Goal: Task Accomplishment & Management: Manage account settings

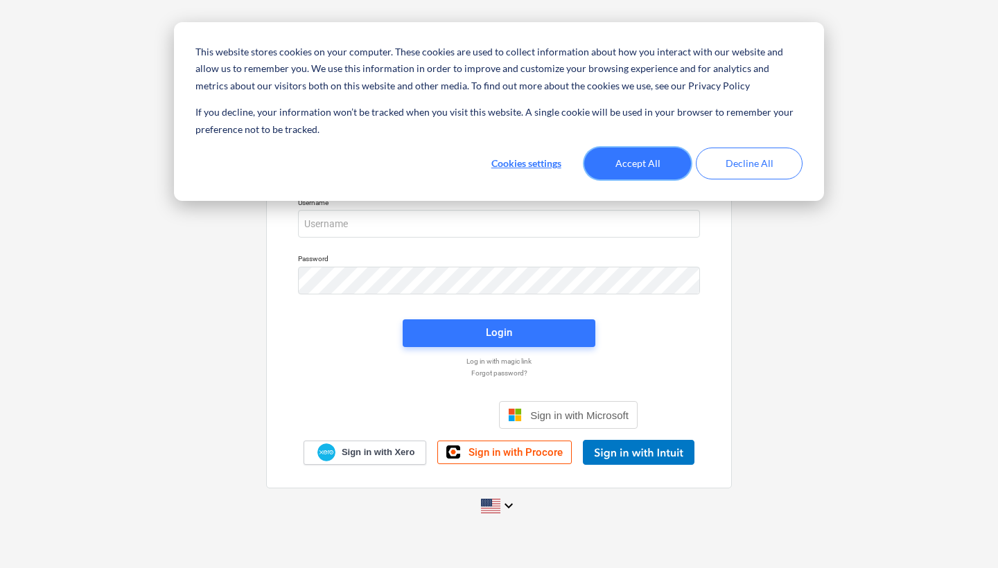
click at [656, 161] on button "Accept All" at bounding box center [637, 164] width 107 height 32
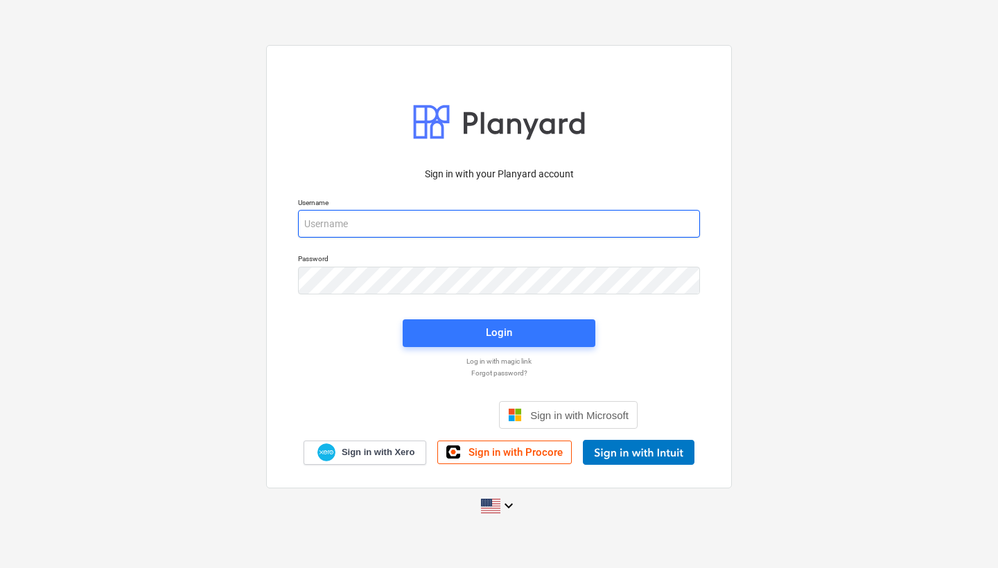
click at [367, 225] on input "email" at bounding box center [499, 224] width 402 height 28
type input "[PERSON_NAME][EMAIL_ADDRESS][DOMAIN_NAME]"
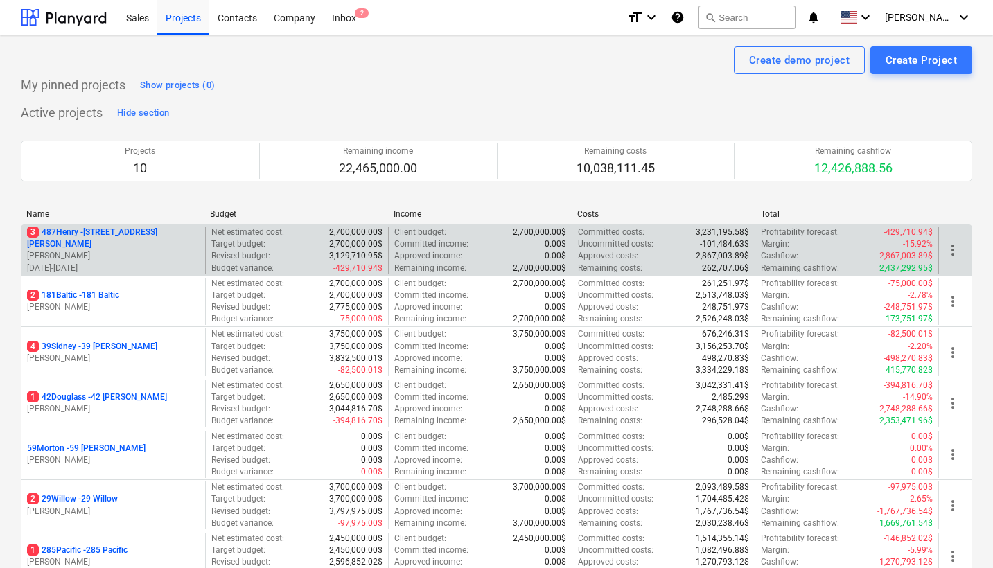
click at [143, 234] on div "3 487Henry - [STREET_ADDRESS][PERSON_NAME]" at bounding box center [113, 239] width 173 height 24
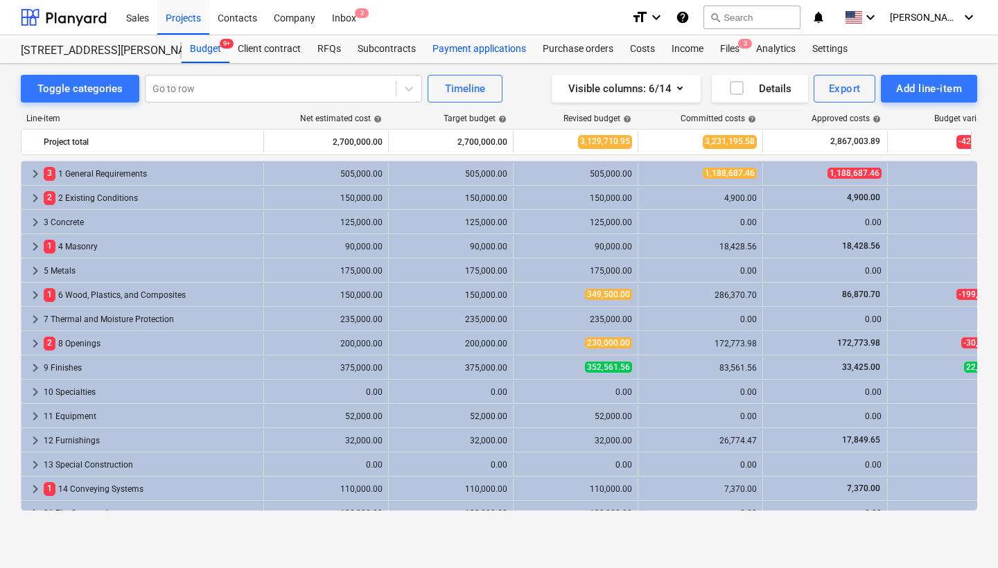
click at [478, 51] on div "Payment applications" at bounding box center [479, 49] width 110 height 28
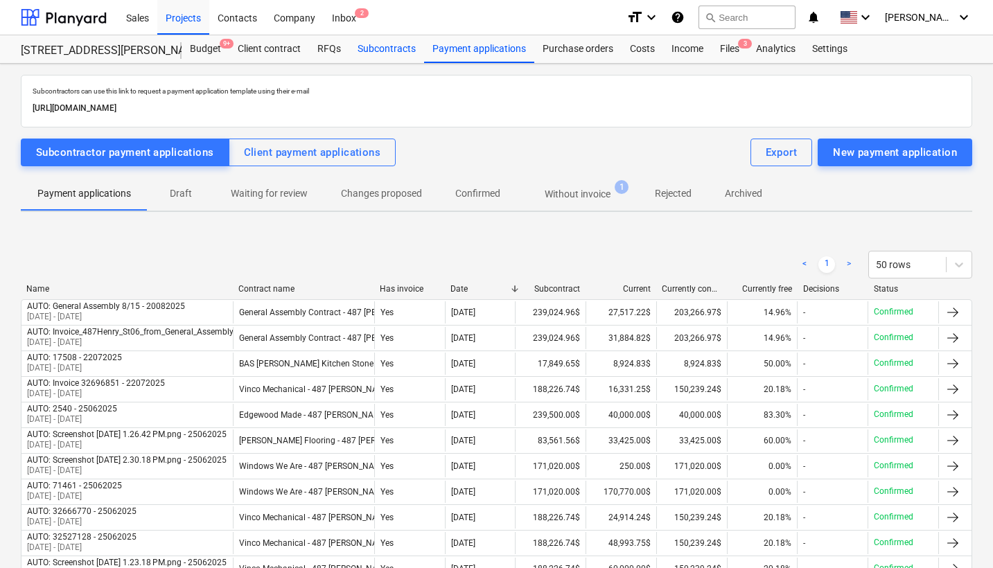
click at [397, 50] on div "Subcontracts" at bounding box center [386, 49] width 75 height 28
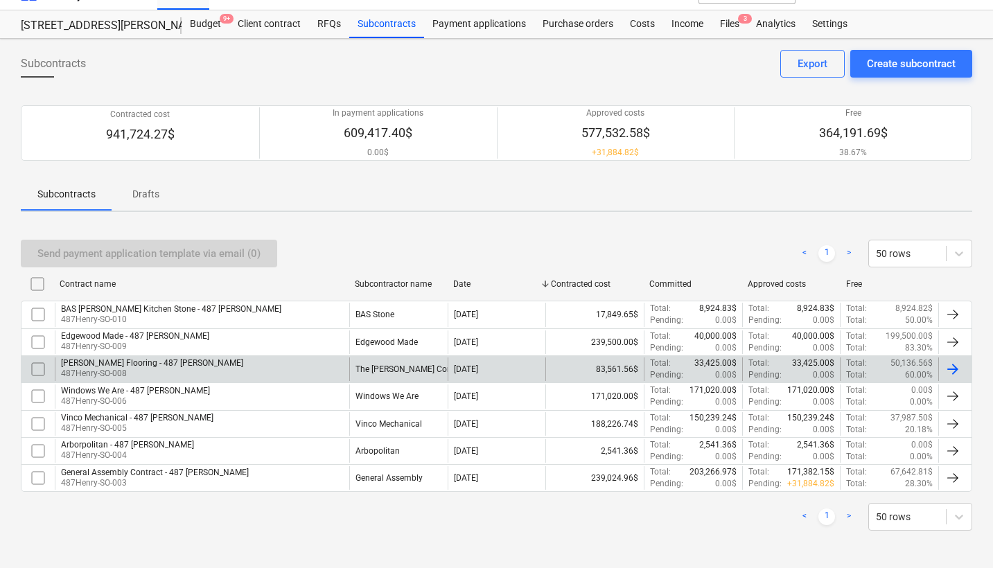
scroll to position [24, 0]
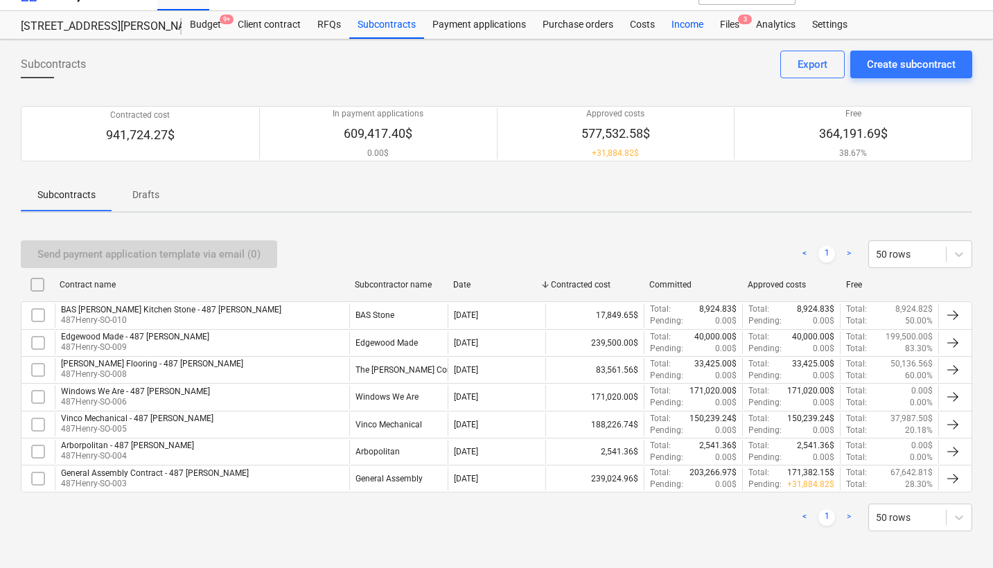
click at [675, 29] on div "Income" at bounding box center [687, 25] width 49 height 28
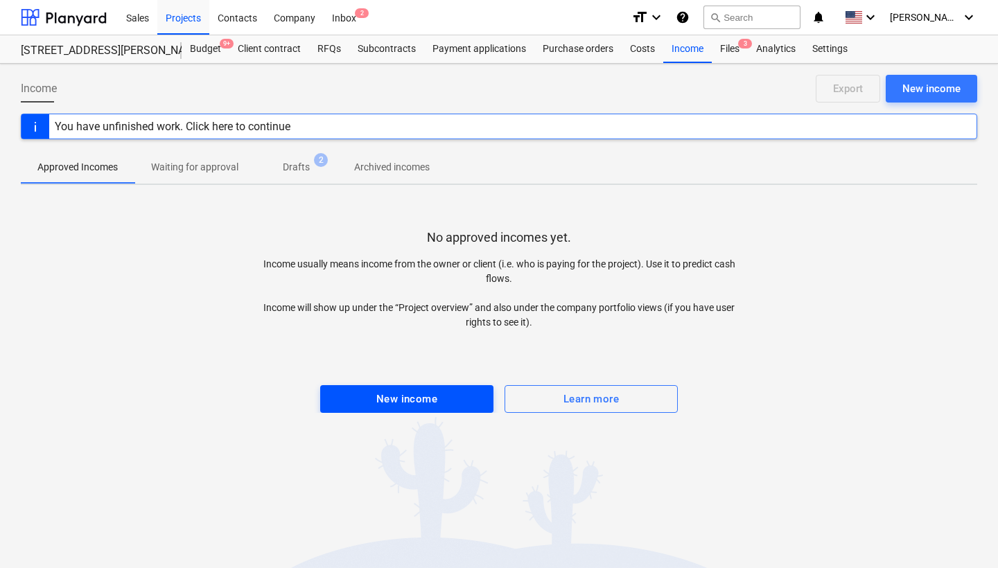
click at [403, 394] on div "New income" at bounding box center [406, 399] width 61 height 18
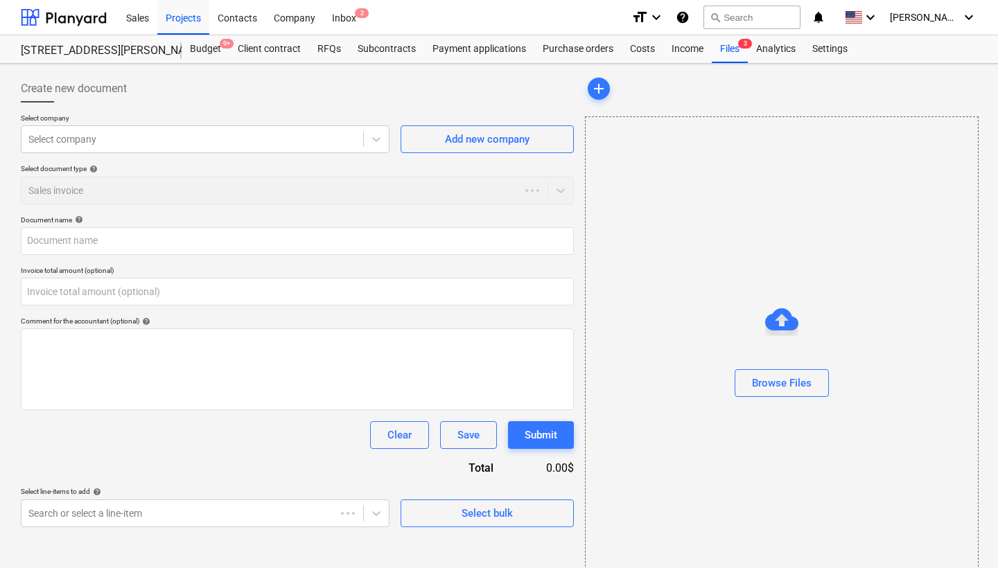
type input "0.00"
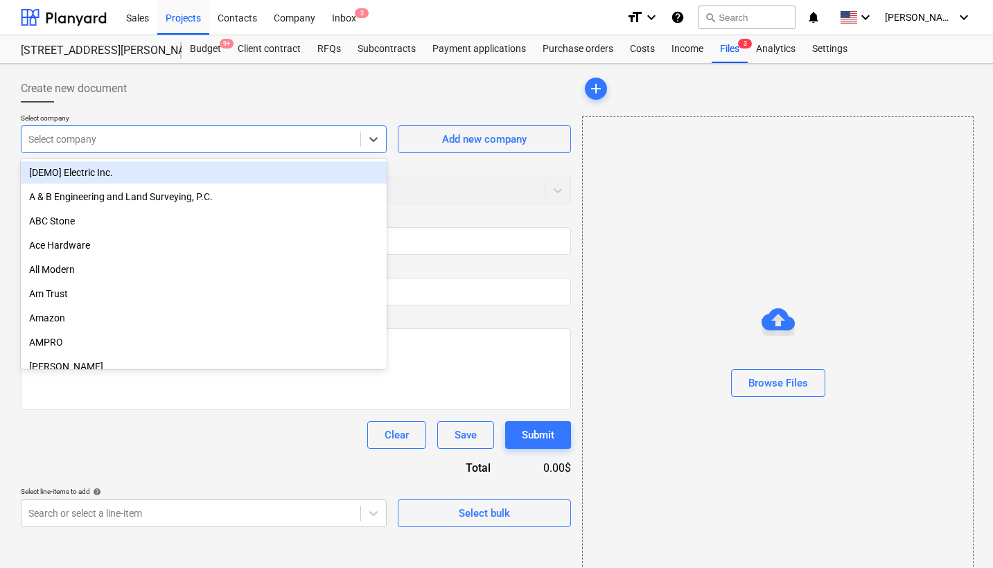
click at [180, 144] on div at bounding box center [190, 139] width 325 height 14
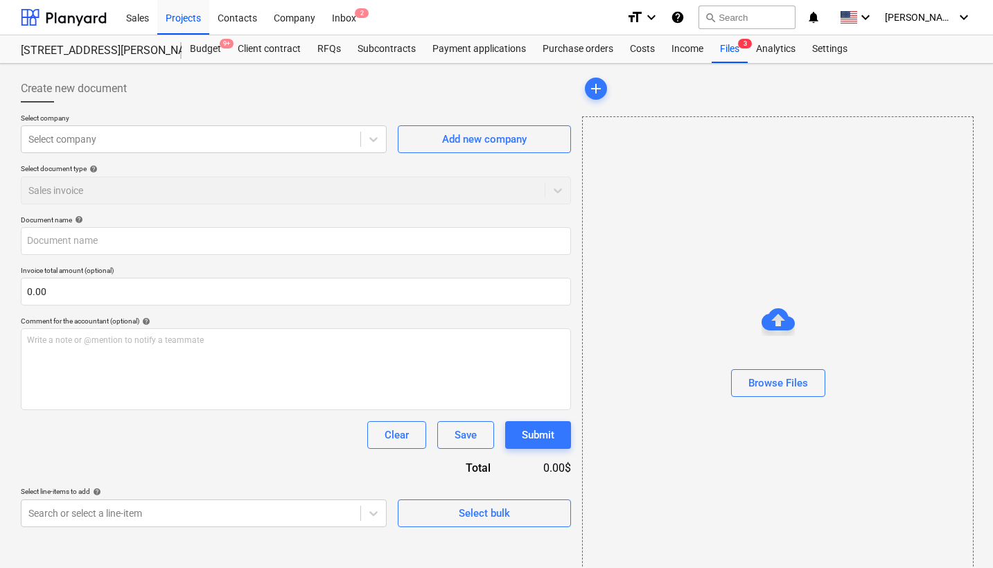
click at [234, 101] on div "Create new document" at bounding box center [296, 89] width 550 height 28
click at [582, 56] on div "Purchase orders" at bounding box center [577, 49] width 87 height 28
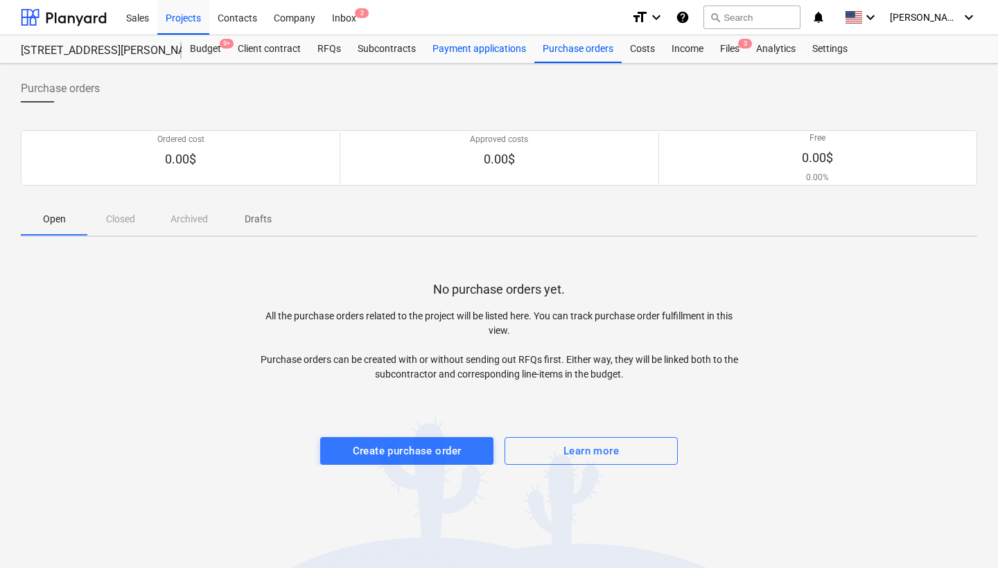
click at [505, 49] on div "Payment applications" at bounding box center [479, 49] width 110 height 28
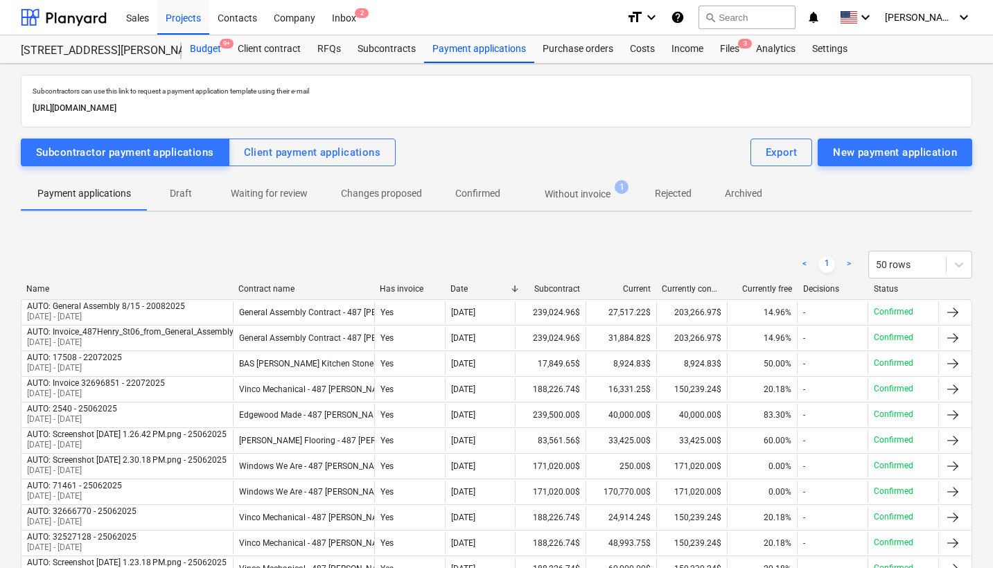
click at [205, 50] on div "Budget 9+" at bounding box center [206, 49] width 48 height 28
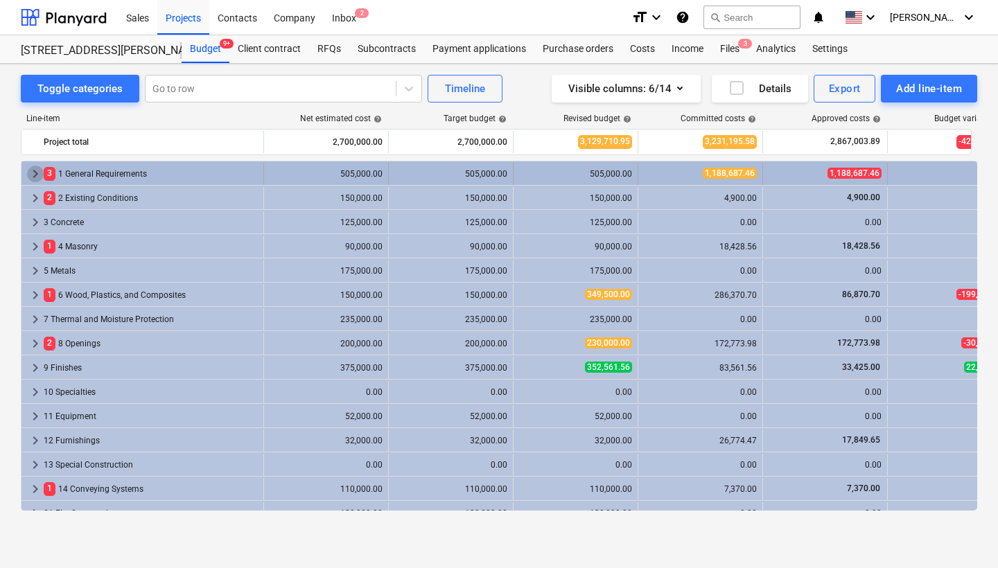
click at [36, 175] on span "keyboard_arrow_right" at bounding box center [35, 174] width 17 height 17
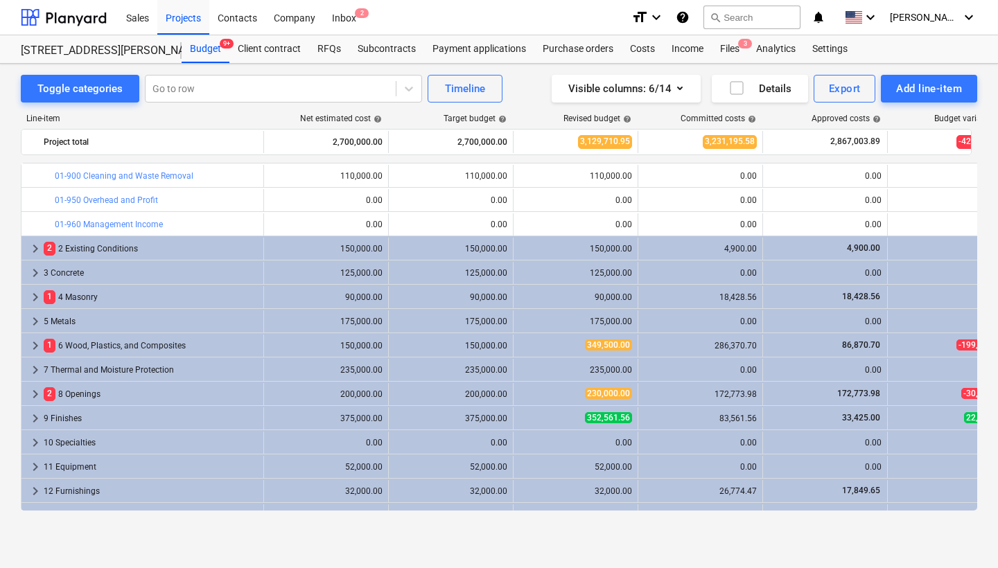
scroll to position [237, 0]
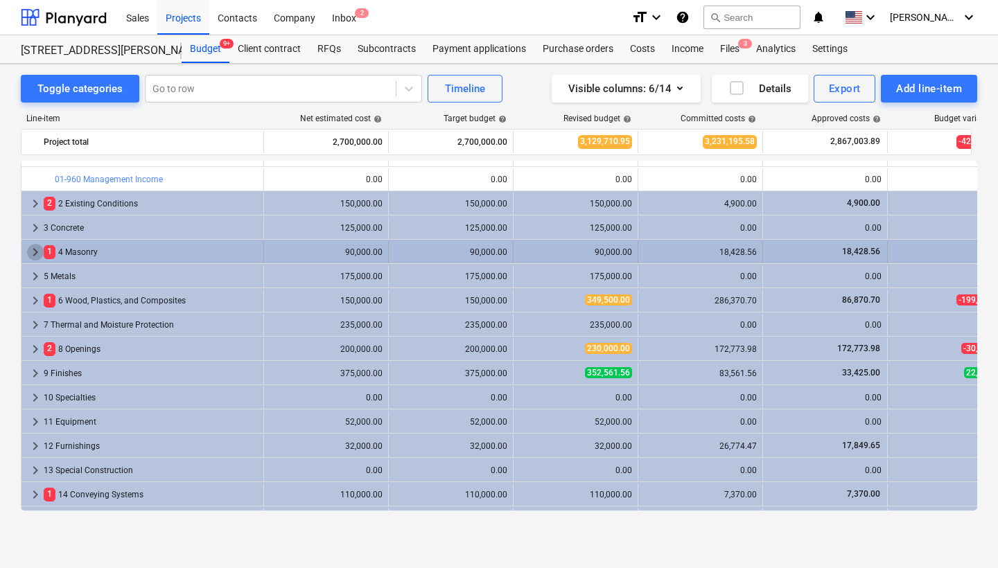
click at [36, 252] on span "keyboard_arrow_right" at bounding box center [35, 252] width 17 height 17
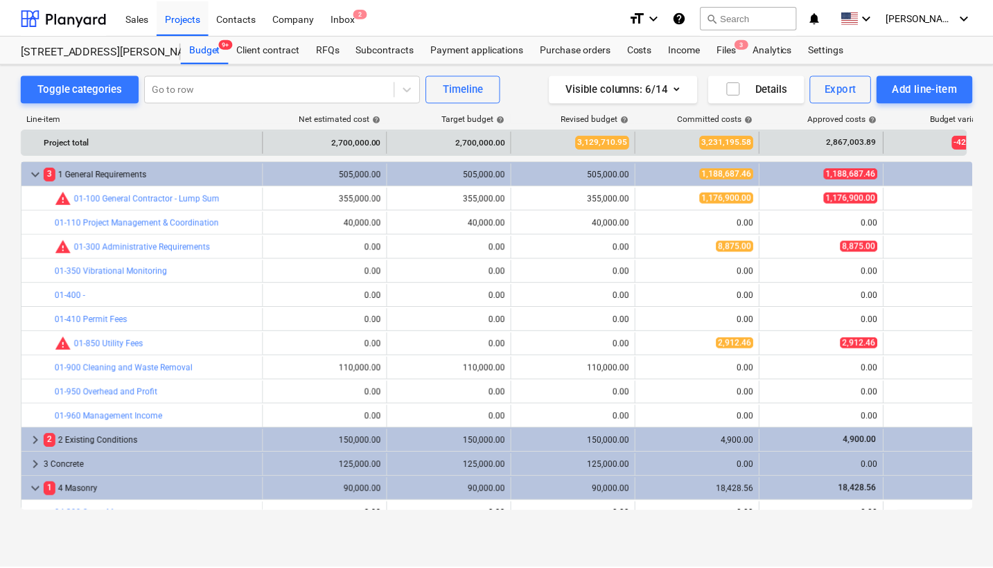
scroll to position [0, 0]
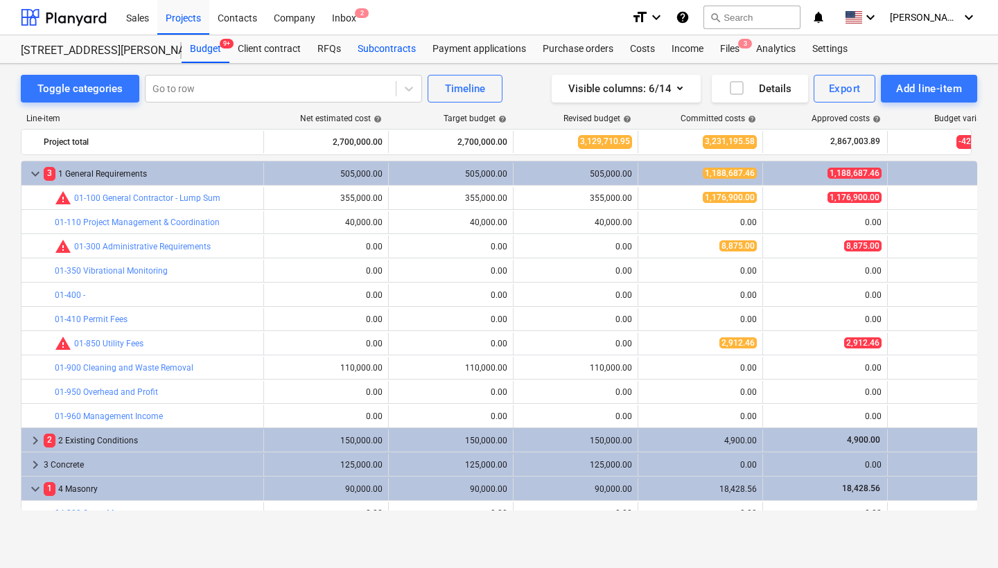
click at [379, 46] on div "Subcontracts" at bounding box center [386, 49] width 75 height 28
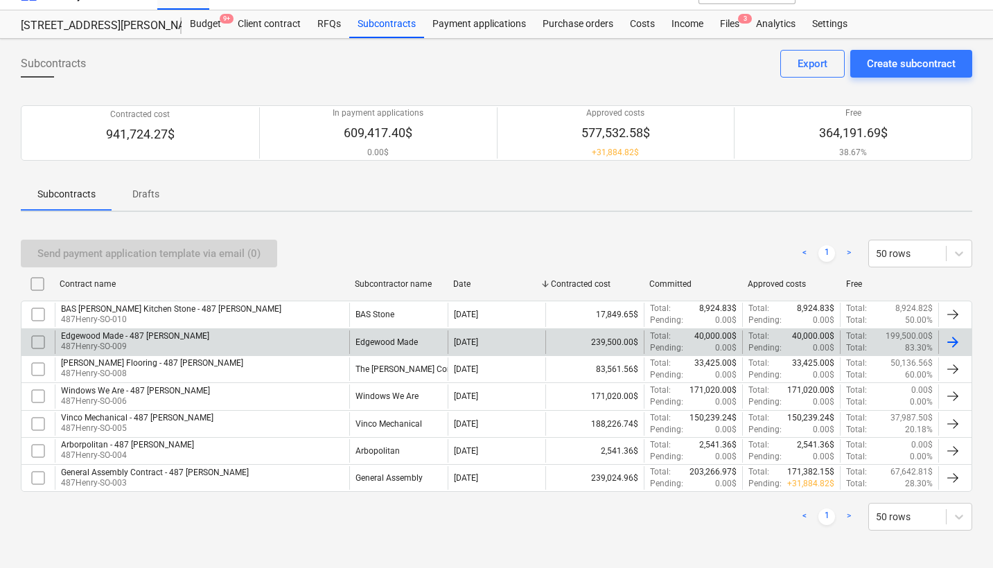
scroll to position [24, 0]
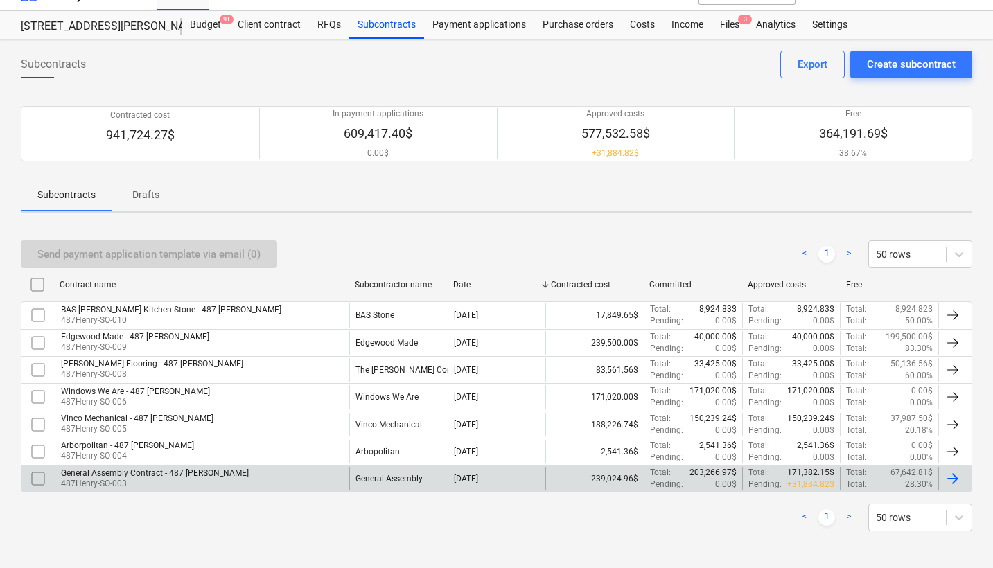
click at [171, 478] on p "487Henry-SO-003" at bounding box center [155, 484] width 188 height 12
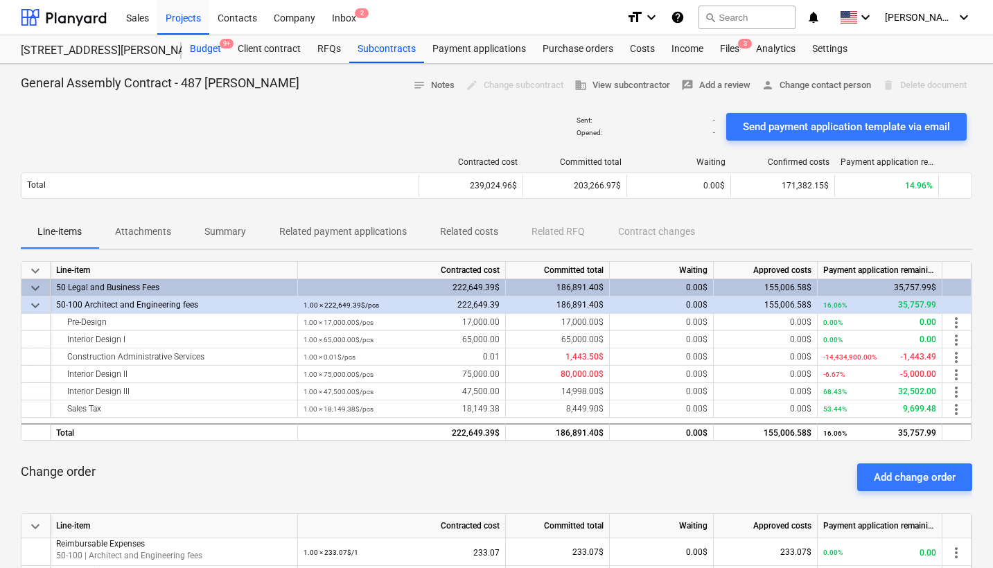
click at [207, 53] on div "Budget 9+" at bounding box center [206, 49] width 48 height 28
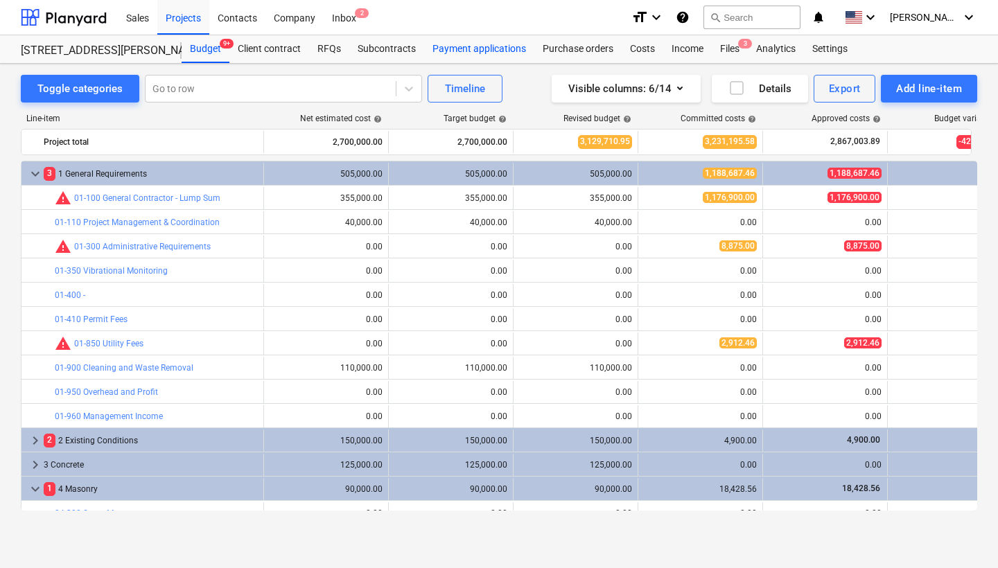
click at [498, 47] on div "Payment applications" at bounding box center [479, 49] width 110 height 28
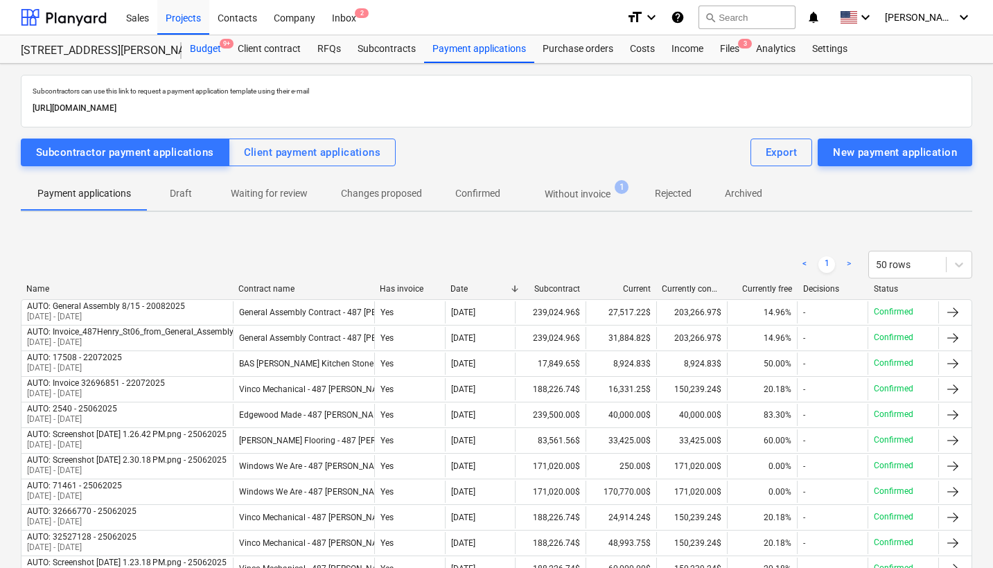
click at [204, 49] on div "Budget 9+" at bounding box center [206, 49] width 48 height 28
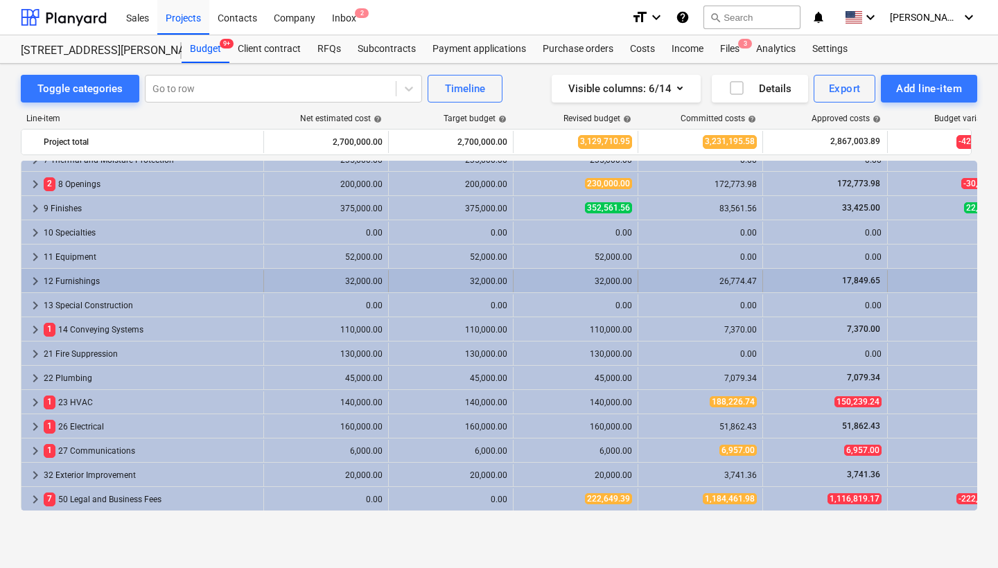
click at [40, 281] on span "keyboard_arrow_right" at bounding box center [35, 281] width 17 height 17
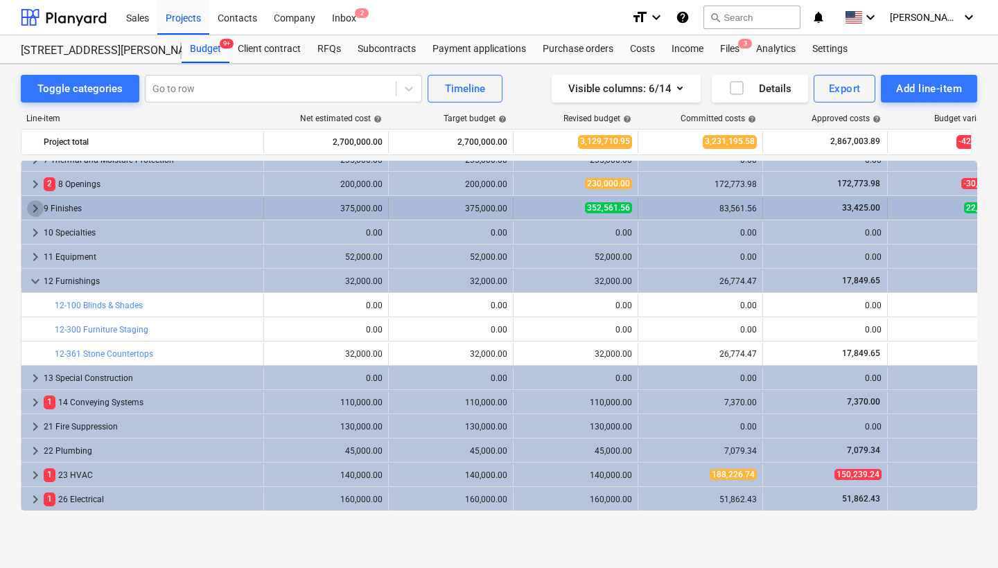
click at [40, 205] on span "keyboard_arrow_right" at bounding box center [35, 208] width 17 height 17
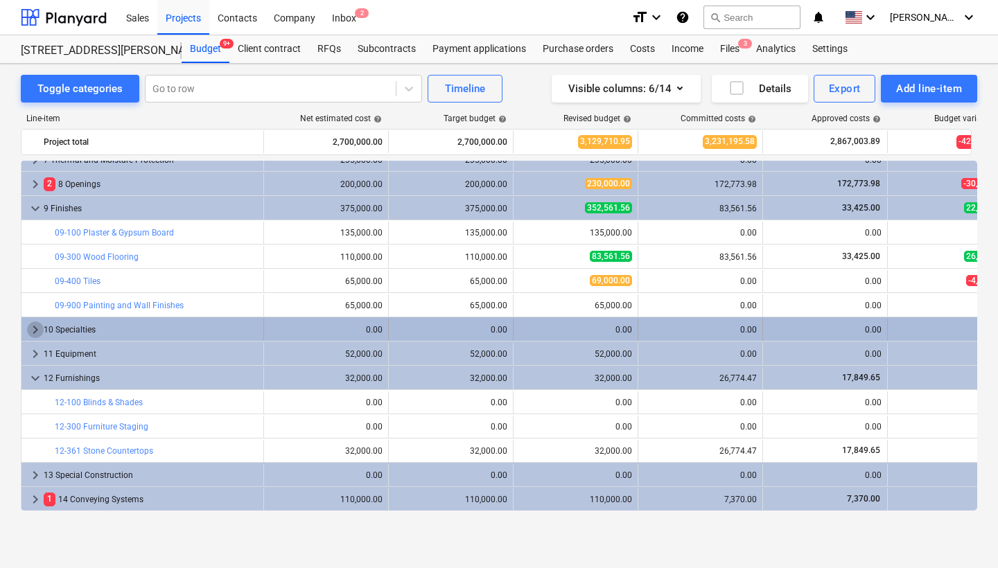
click at [38, 329] on span "keyboard_arrow_right" at bounding box center [35, 330] width 17 height 17
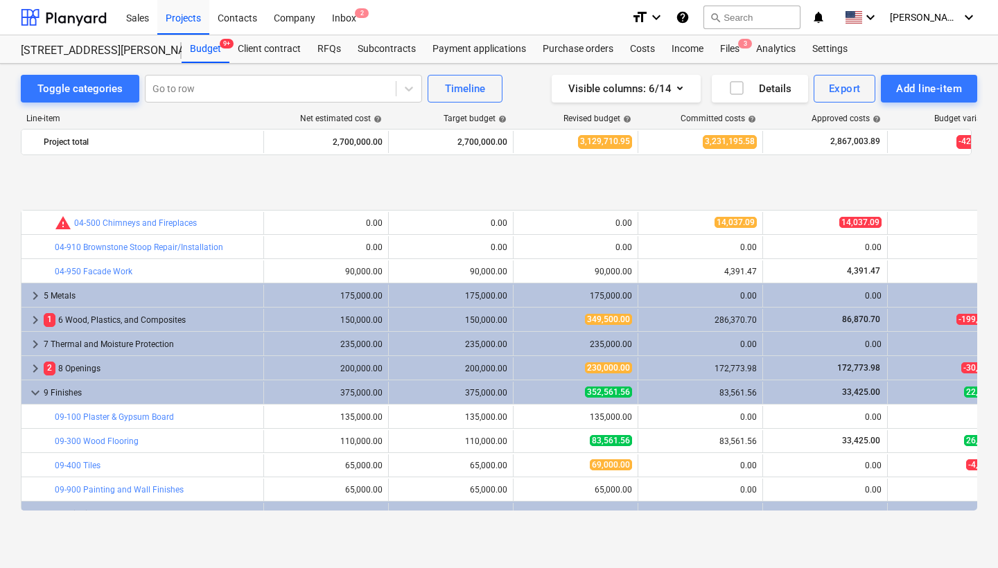
scroll to position [404, 0]
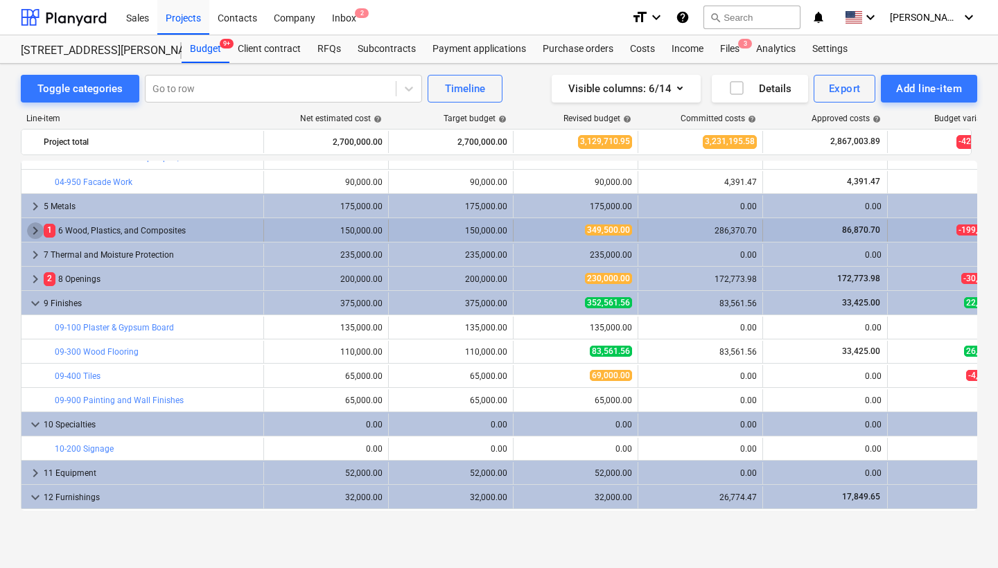
click at [37, 232] on span "keyboard_arrow_right" at bounding box center [35, 230] width 17 height 17
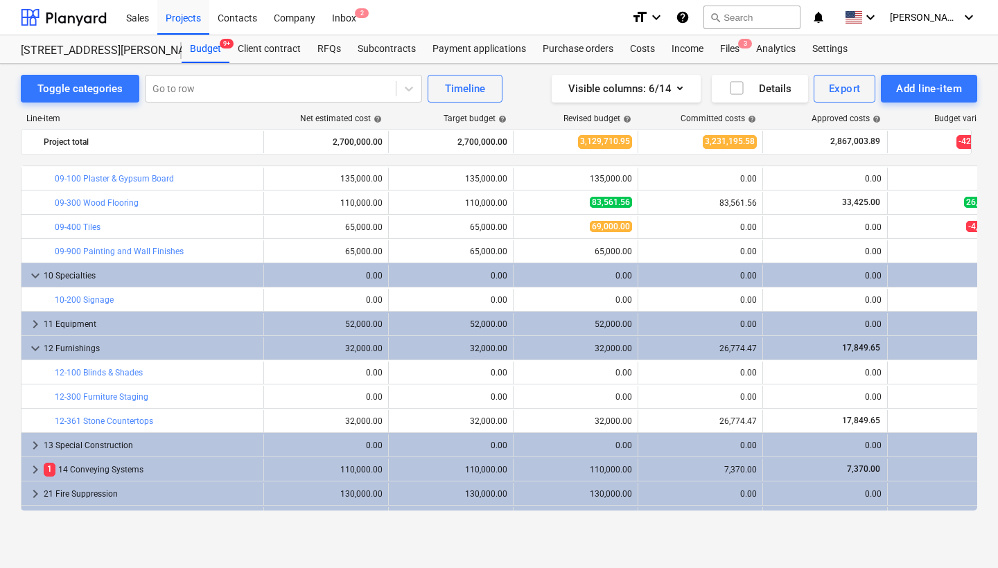
scroll to position [672, 0]
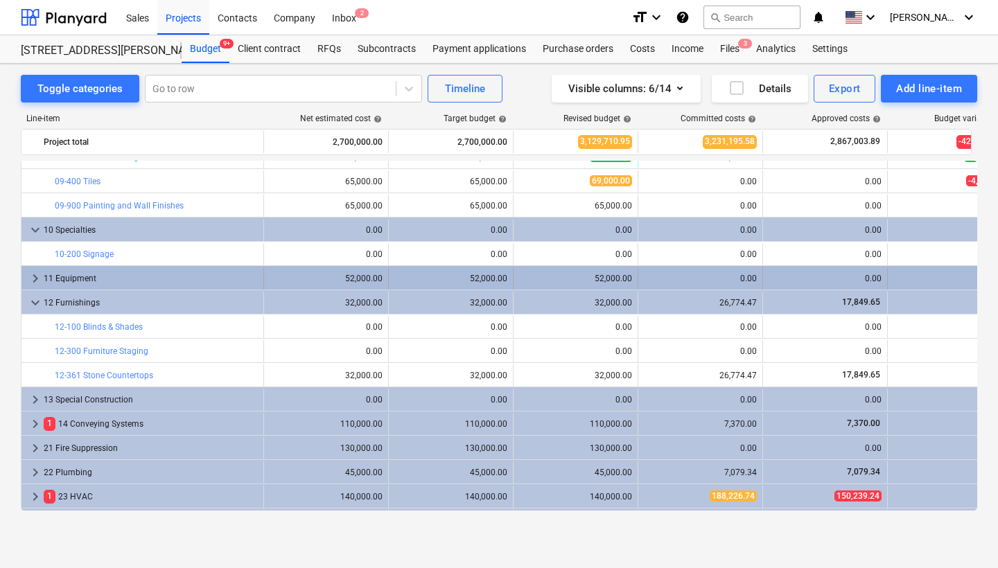
click at [39, 281] on span "keyboard_arrow_right" at bounding box center [35, 278] width 17 height 17
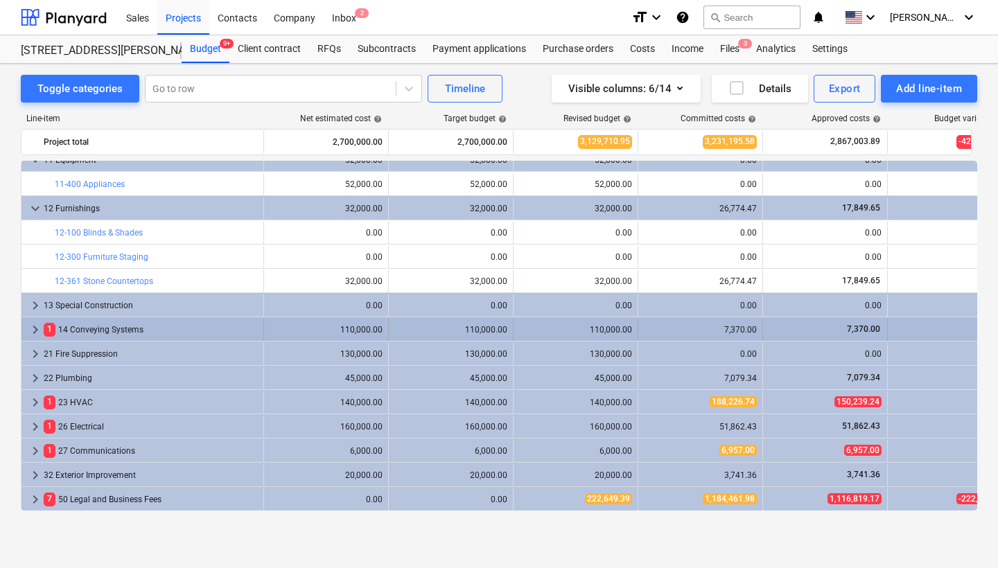
scroll to position [790, 0]
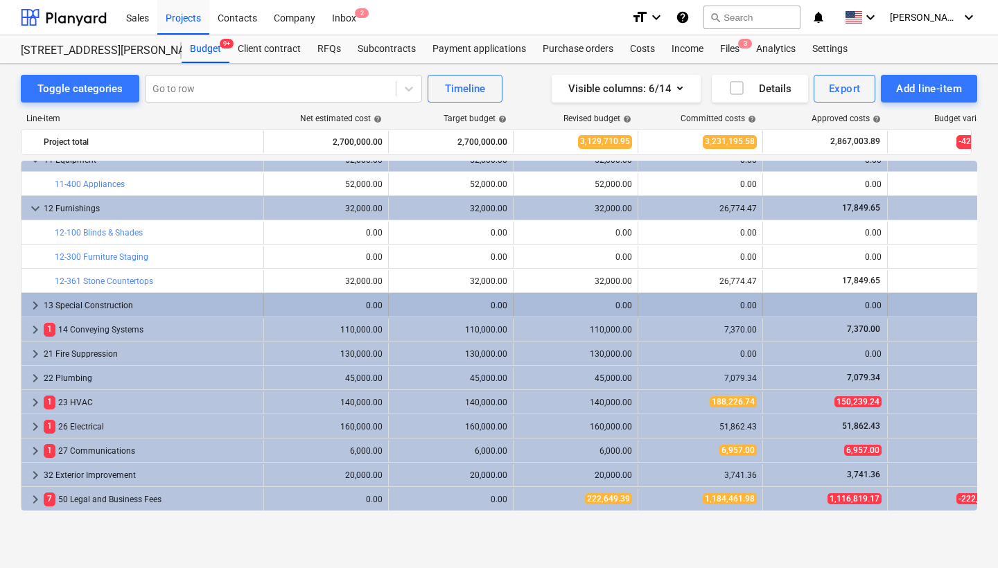
click at [33, 308] on span "keyboard_arrow_right" at bounding box center [35, 305] width 17 height 17
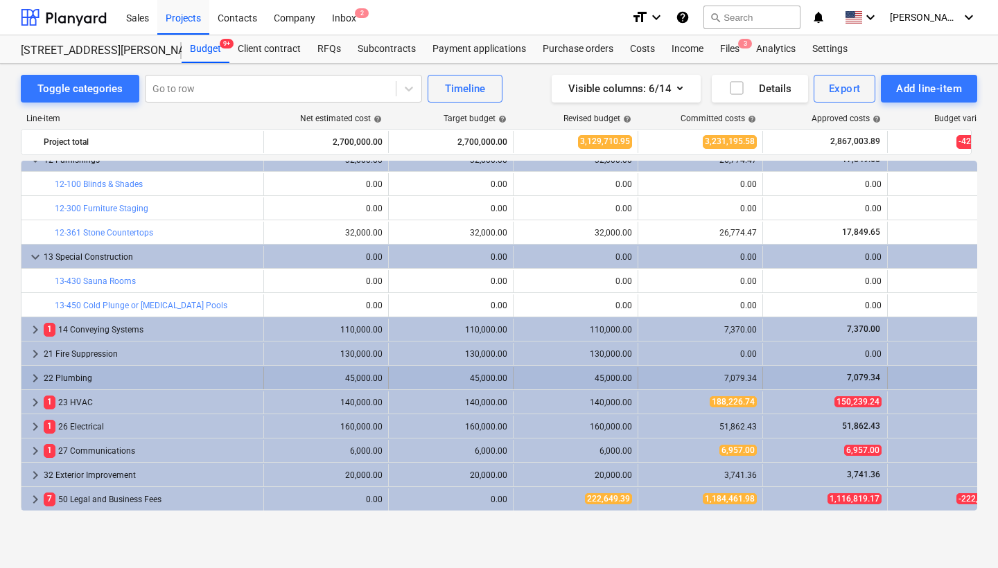
scroll to position [0, 0]
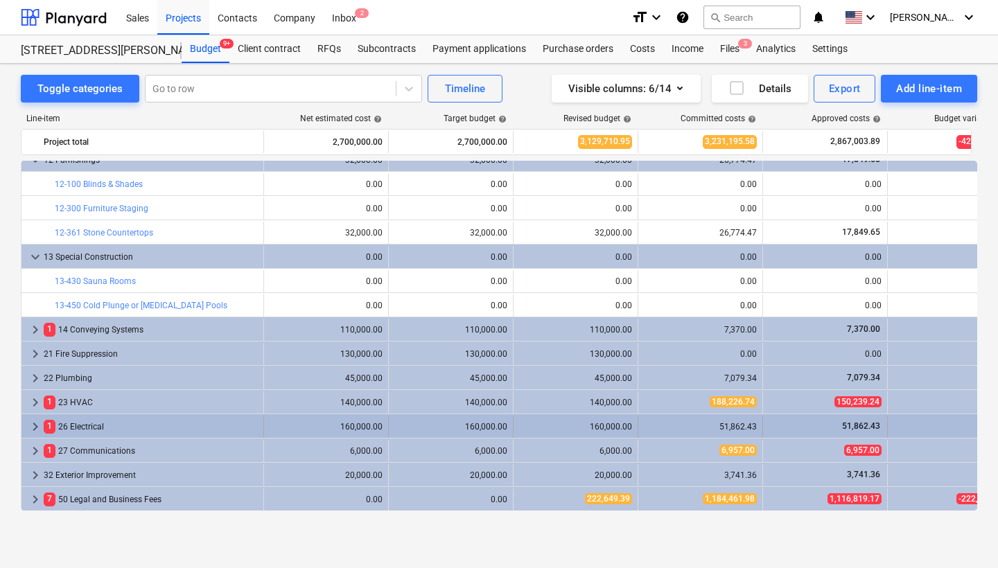
click at [37, 422] on span "keyboard_arrow_right" at bounding box center [35, 427] width 17 height 17
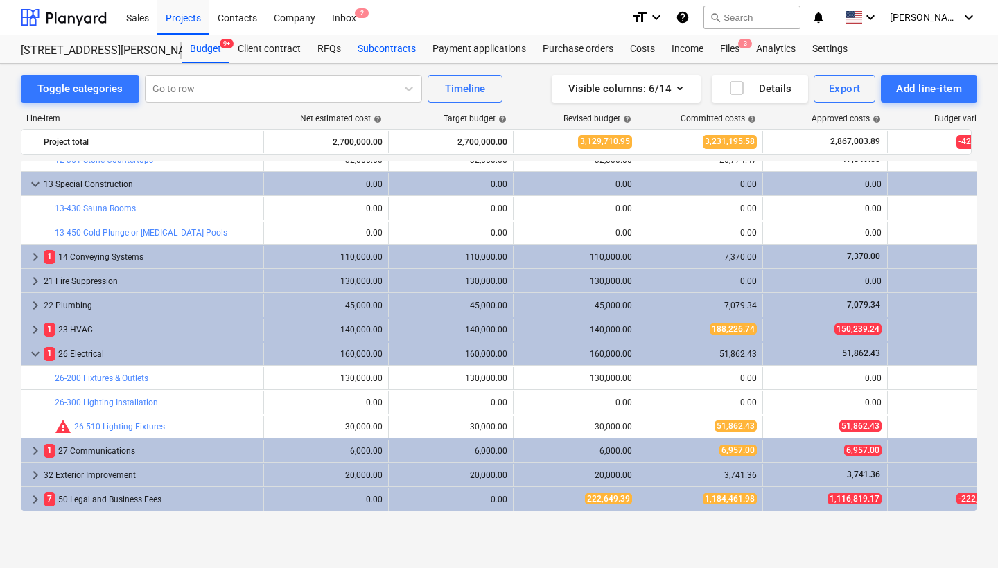
click at [385, 49] on div "Subcontracts" at bounding box center [386, 49] width 75 height 28
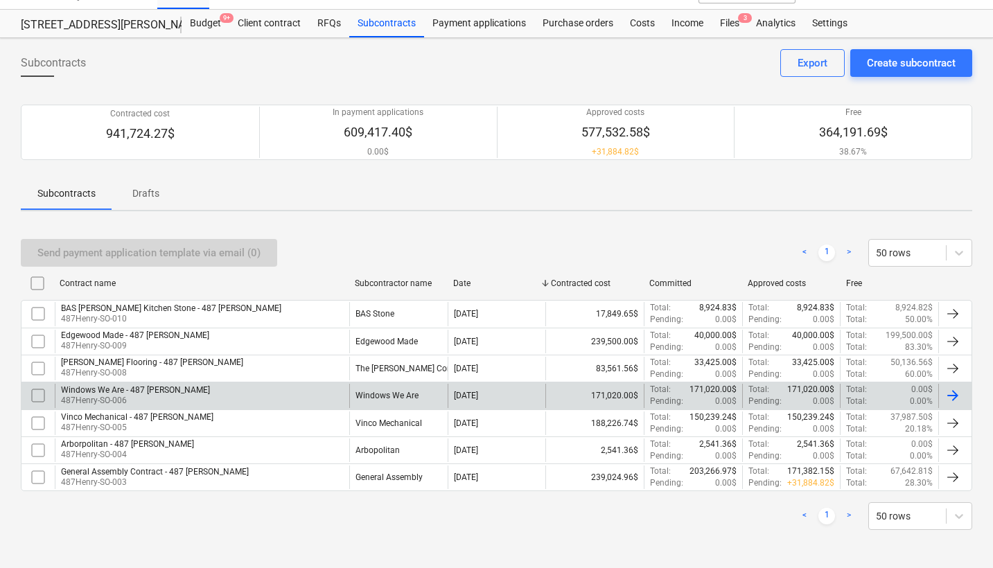
scroll to position [24, 0]
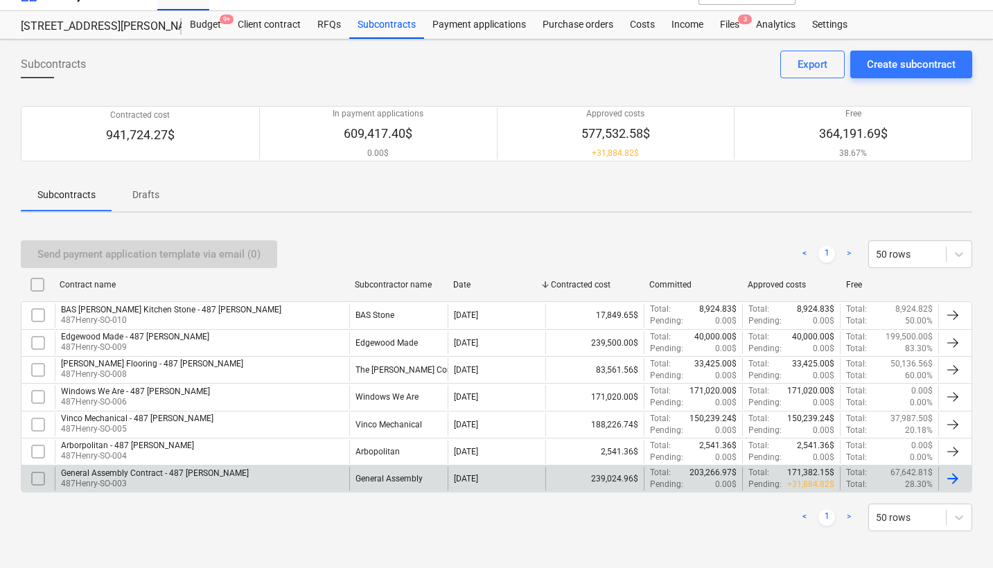
click at [268, 472] on div "General Assembly Contract - 487 [PERSON_NAME] 487Henry-SO-003" at bounding box center [202, 479] width 295 height 24
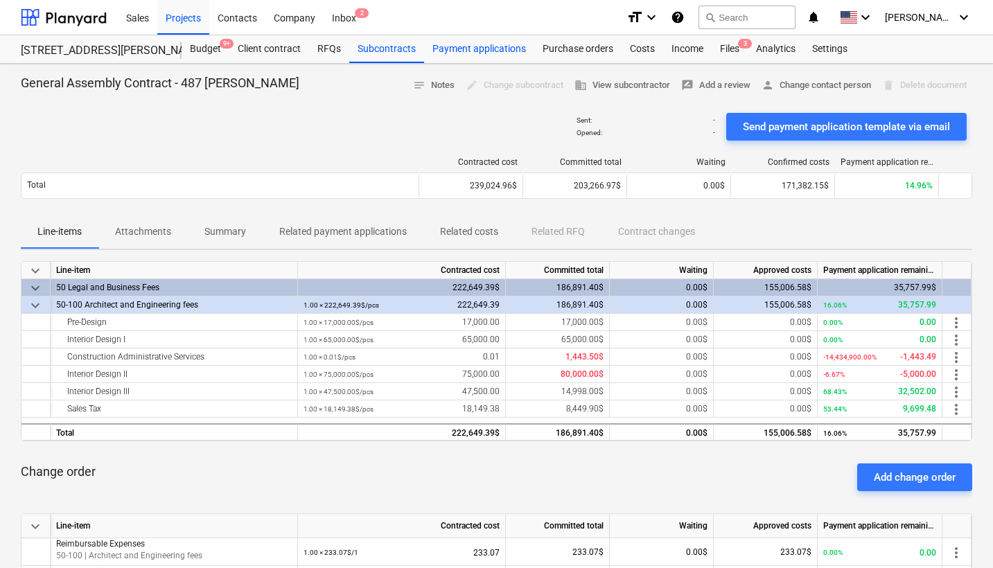
click at [475, 49] on div "Payment applications" at bounding box center [479, 49] width 110 height 28
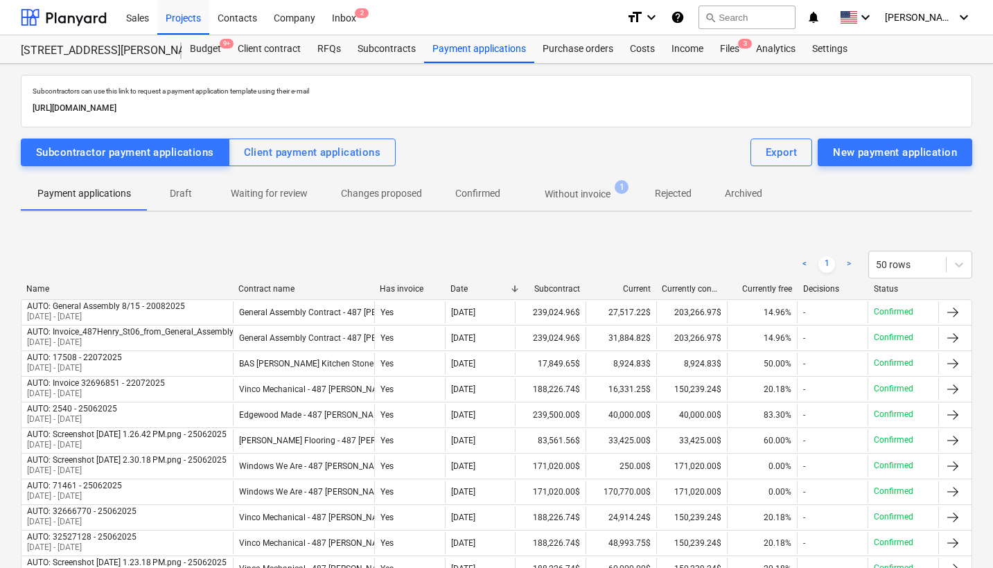
click at [585, 199] on p "Without invoice" at bounding box center [578, 194] width 66 height 15
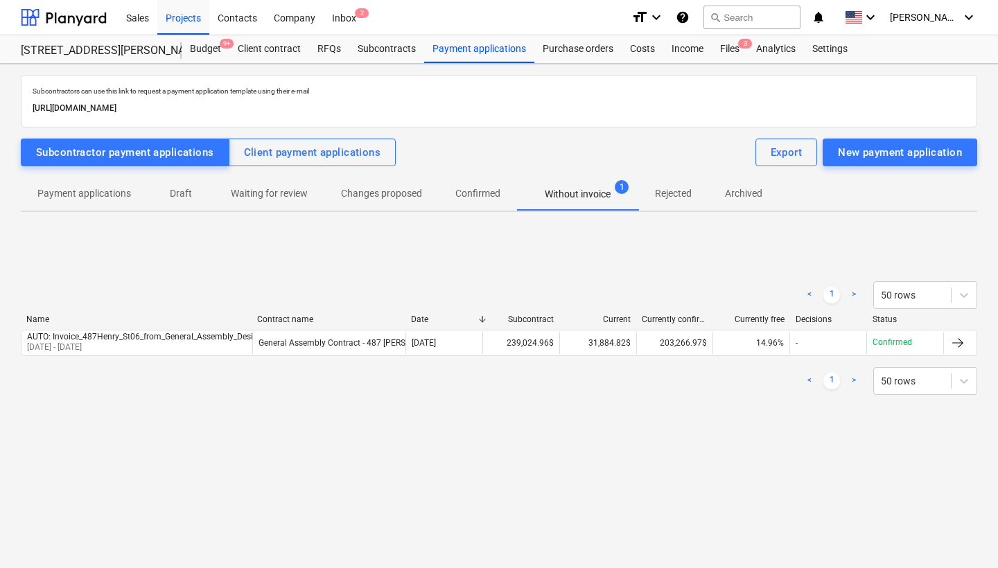
click at [476, 192] on p "Confirmed" at bounding box center [477, 193] width 45 height 15
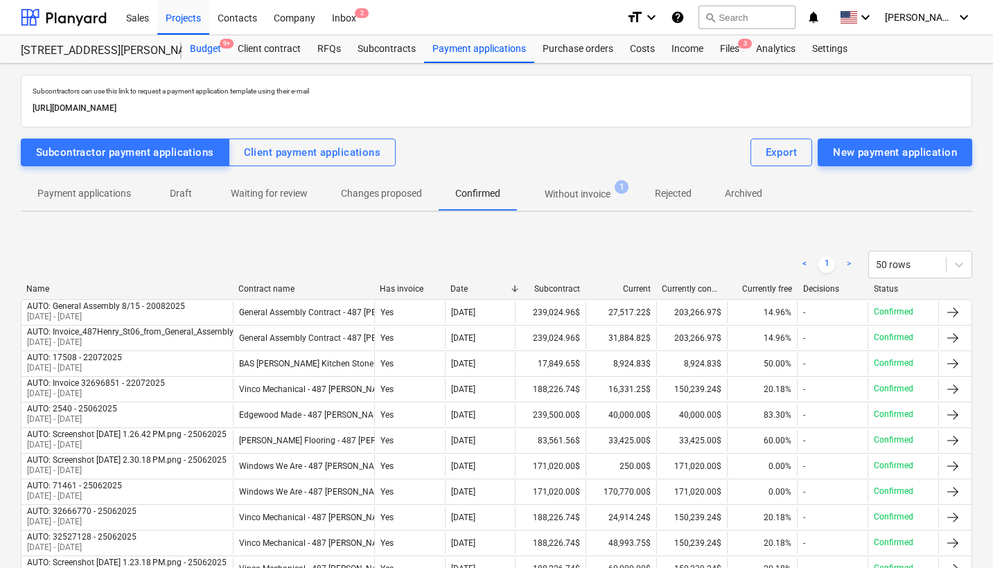
click at [210, 48] on div "Budget 9+" at bounding box center [206, 49] width 48 height 28
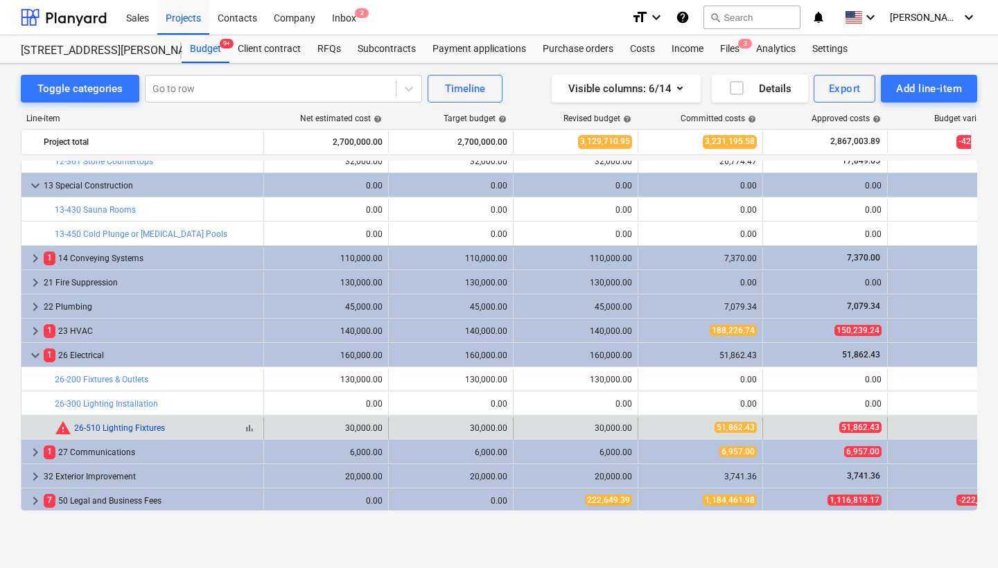
click at [128, 430] on link "26-510 Lighting Fixtures" at bounding box center [119, 429] width 91 height 10
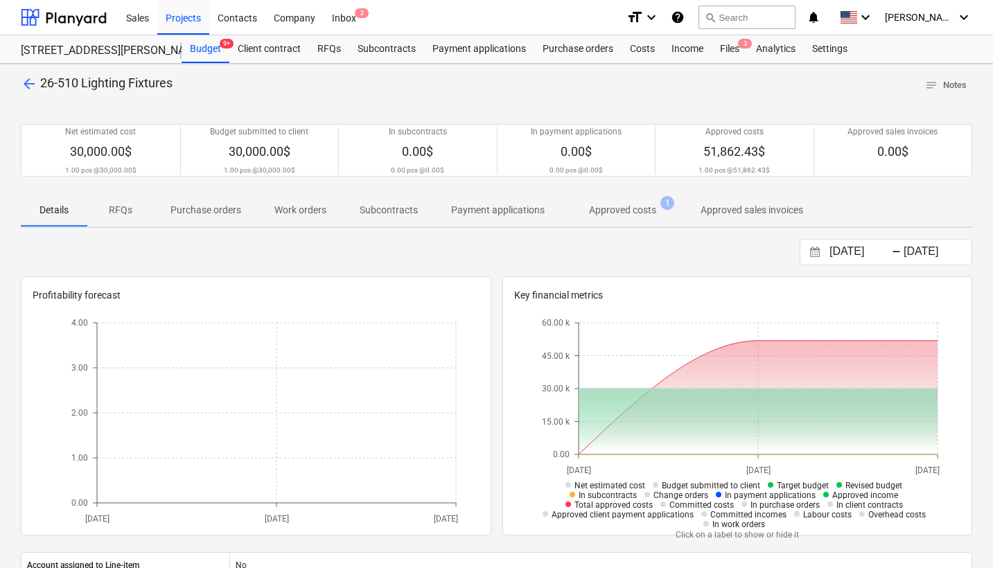
click at [517, 210] on p "Payment applications" at bounding box center [498, 210] width 94 height 15
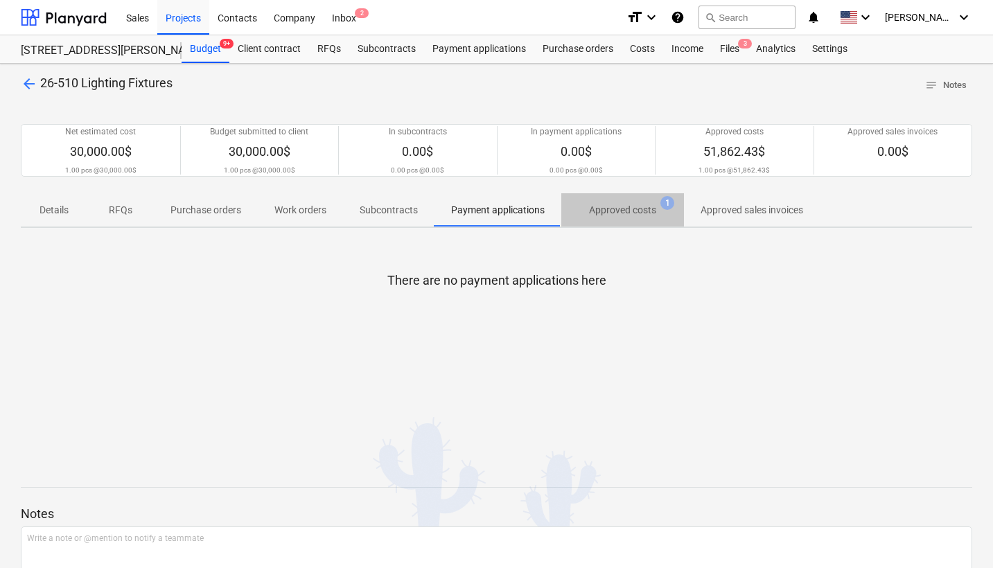
click at [598, 211] on p "Approved costs" at bounding box center [622, 210] width 67 height 15
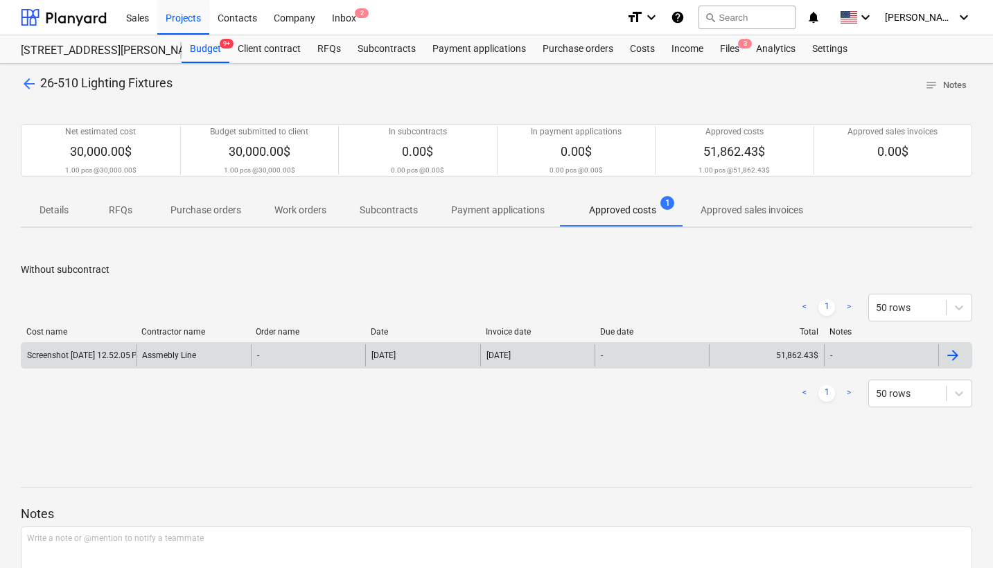
click at [225, 353] on div "Assmebly Line" at bounding box center [193, 355] width 114 height 22
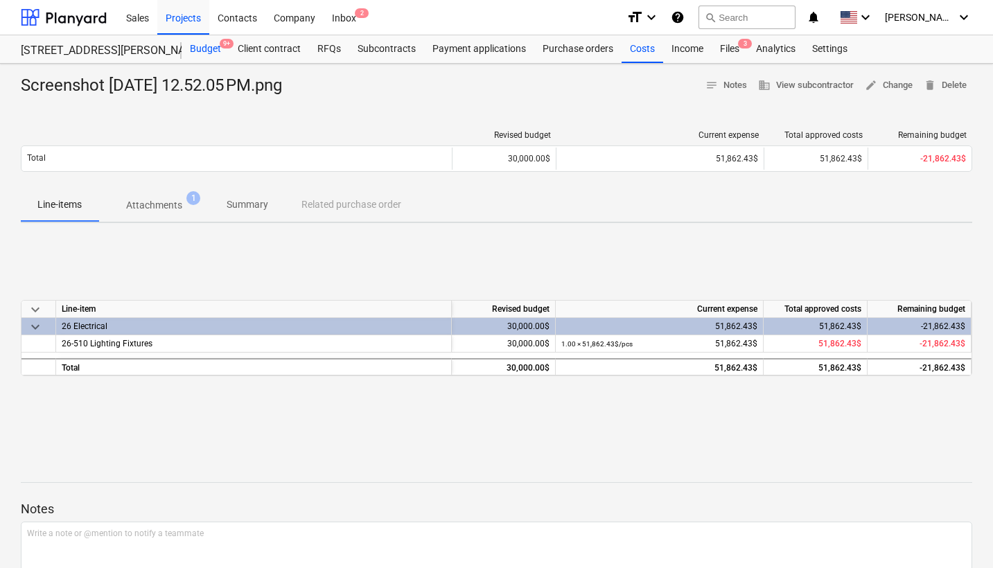
click at [207, 49] on div "Budget 9+" at bounding box center [206, 49] width 48 height 28
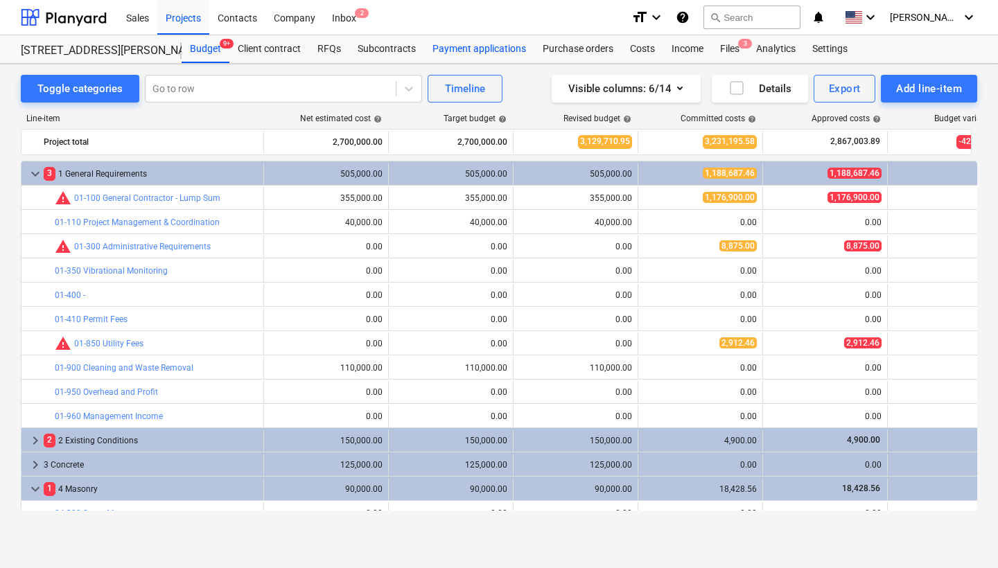
click at [487, 47] on div "Payment applications" at bounding box center [479, 49] width 110 height 28
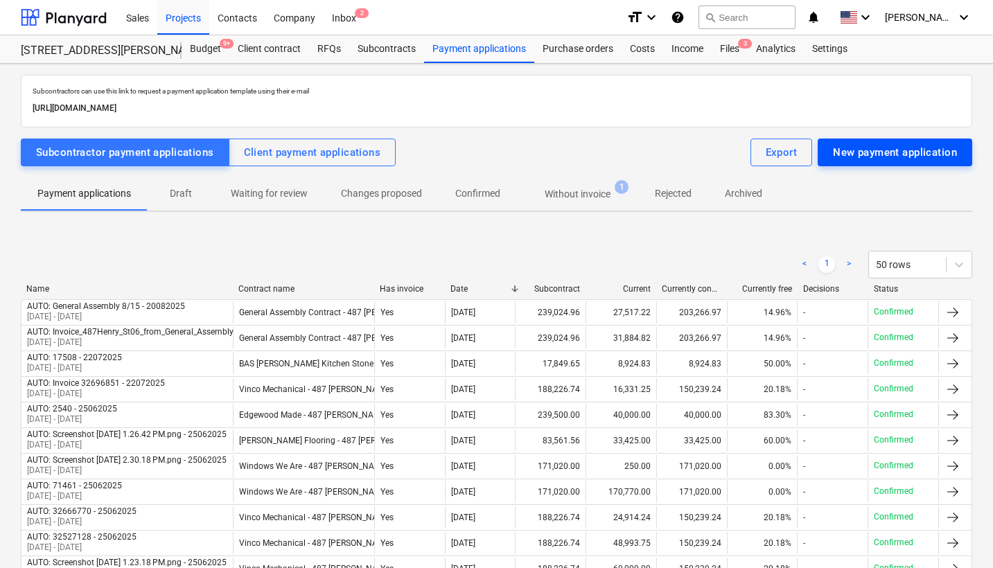
click at [865, 153] on div "New payment application" at bounding box center [895, 152] width 124 height 18
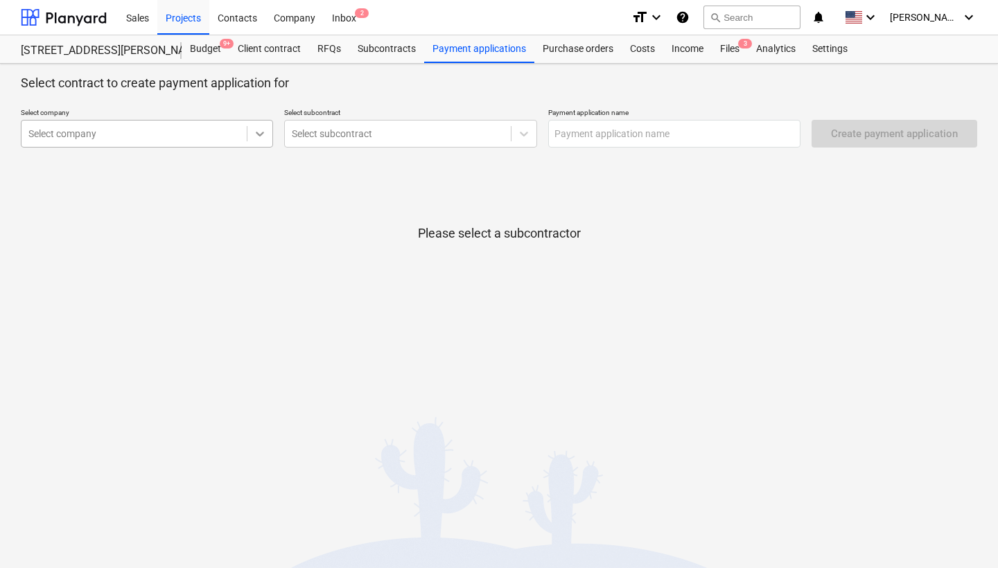
click at [256, 132] on icon at bounding box center [260, 134] width 8 height 5
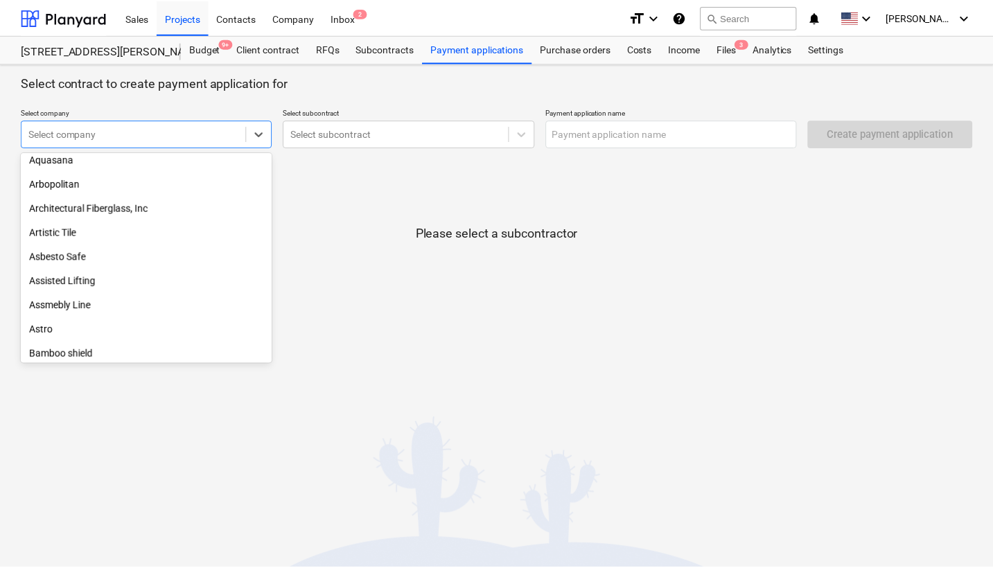
scroll to position [290, 0]
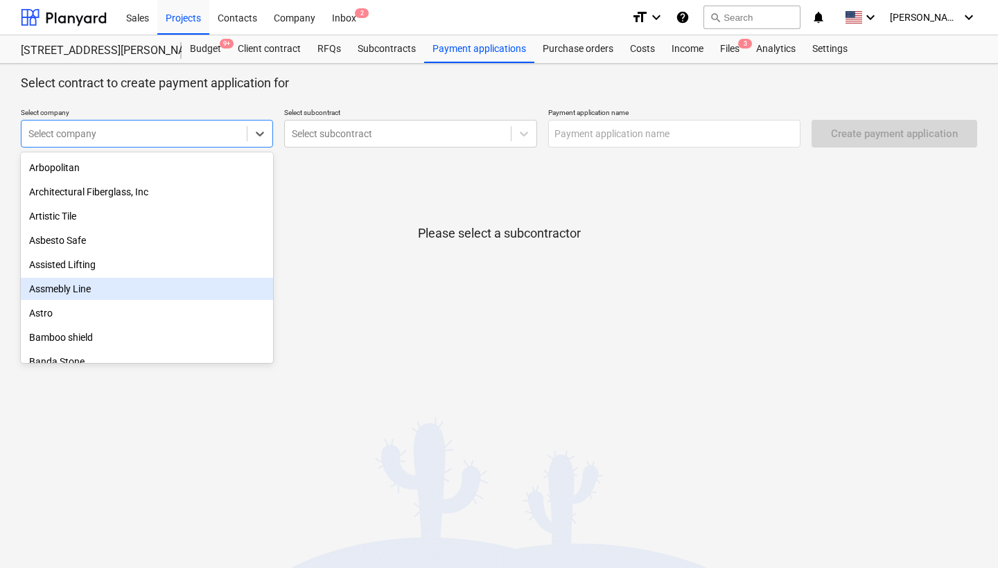
click at [166, 285] on div "Assmebly Line" at bounding box center [147, 289] width 252 height 22
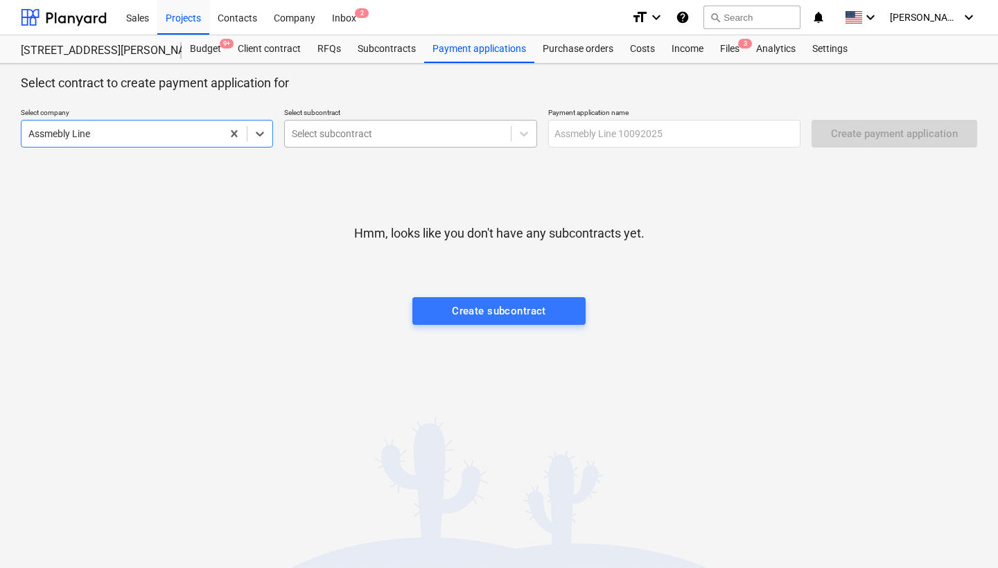
click at [372, 131] on div "Select subcontract" at bounding box center [397, 133] width 211 height 11
click at [525, 134] on icon at bounding box center [524, 134] width 8 height 5
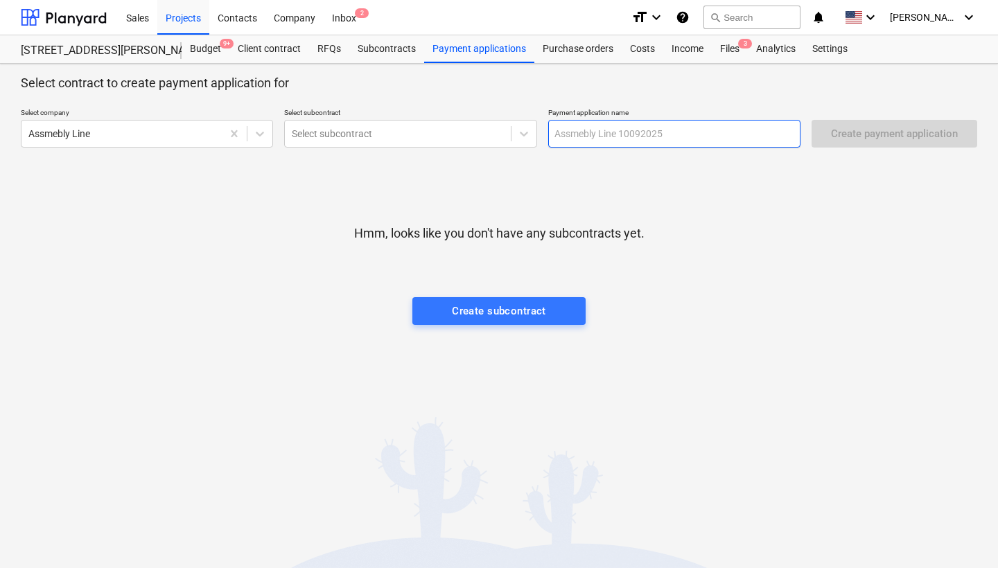
click at [645, 126] on input "text" at bounding box center [674, 134] width 252 height 28
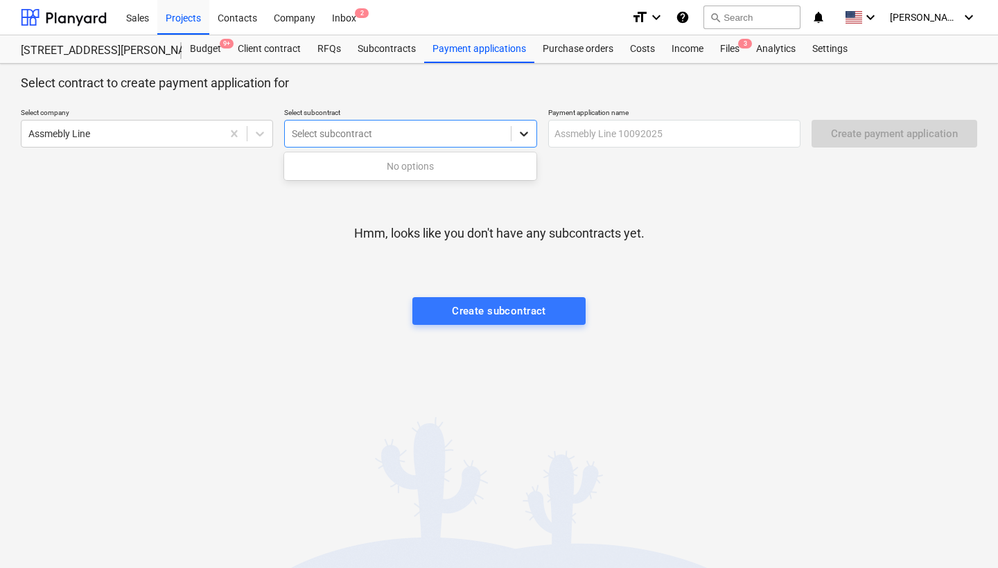
click at [521, 139] on icon at bounding box center [524, 134] width 14 height 14
click at [514, 165] on div "No options" at bounding box center [410, 166] width 252 height 22
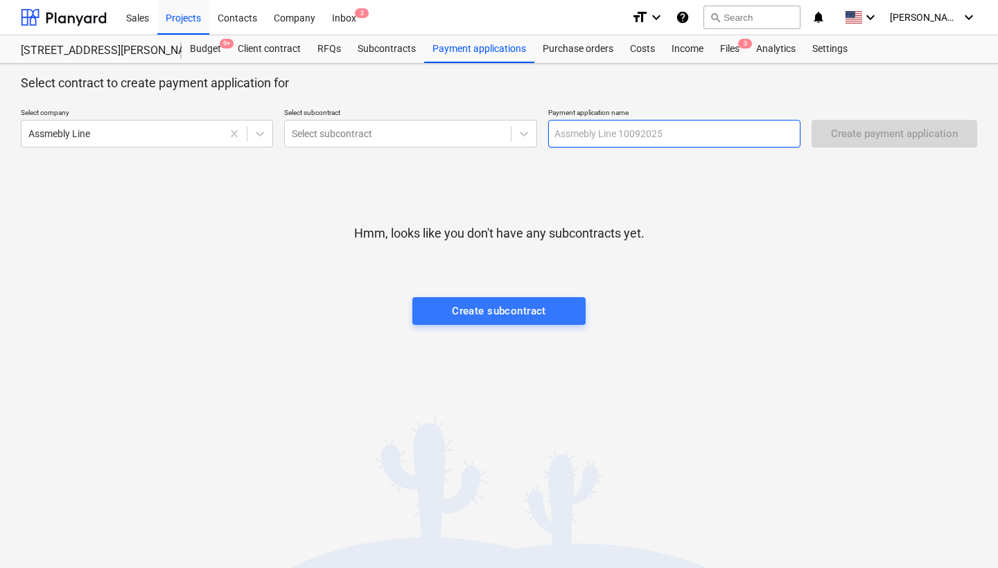
click at [615, 130] on input "text" at bounding box center [674, 134] width 252 height 28
click at [212, 51] on div "Budget 9+" at bounding box center [206, 49] width 48 height 28
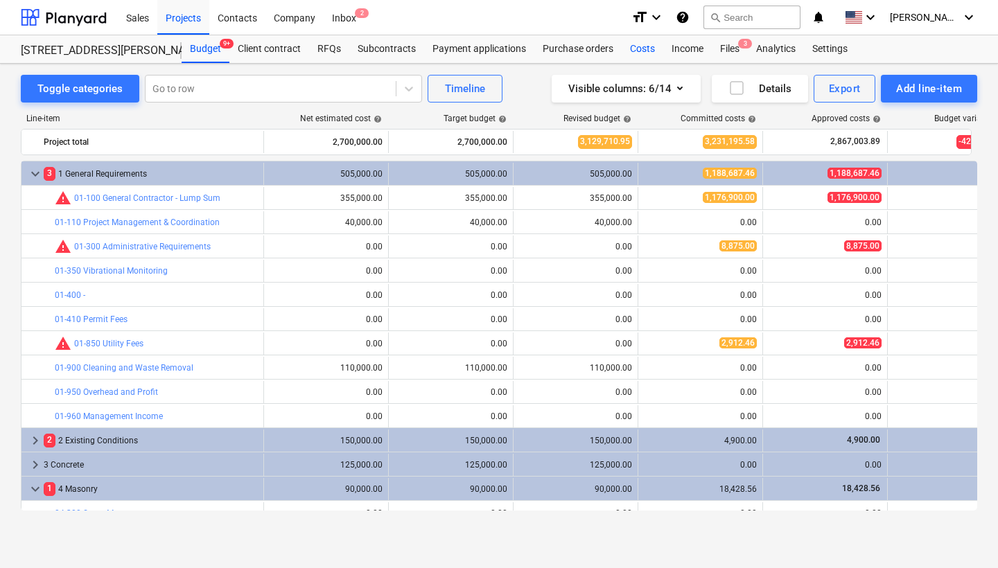
click at [636, 49] on div "Costs" at bounding box center [643, 49] width 42 height 28
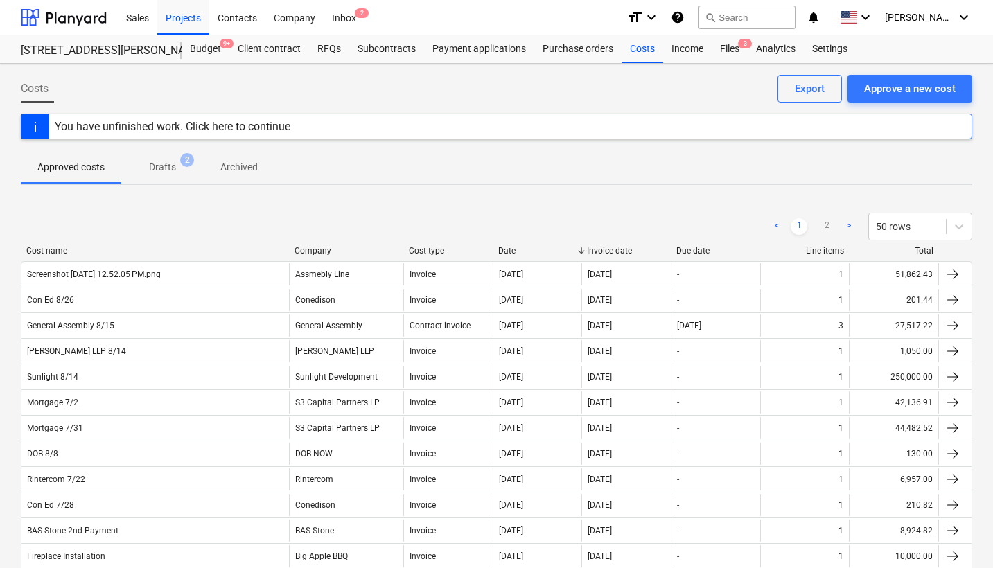
click at [624, 254] on div "Invoice date" at bounding box center [626, 251] width 78 height 10
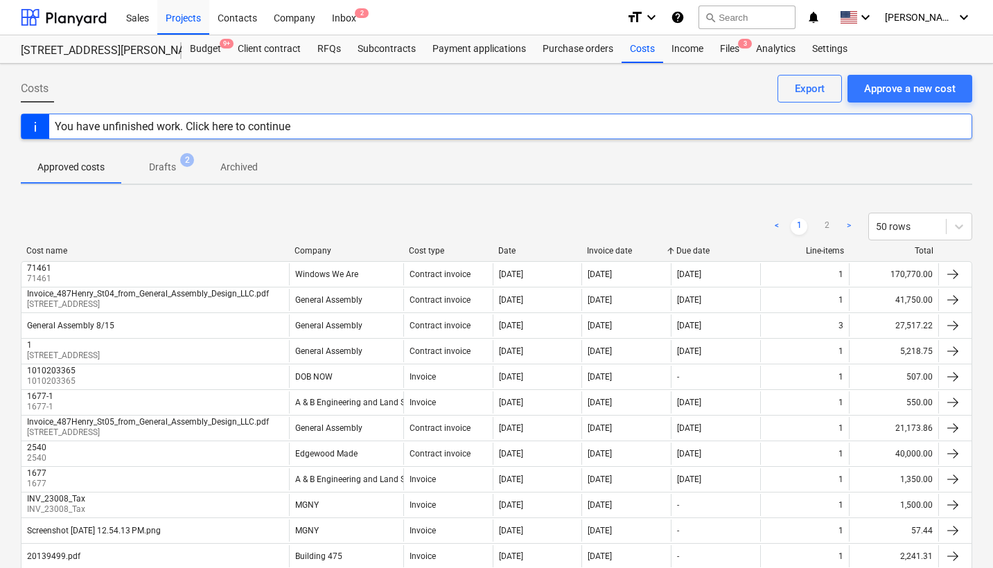
click at [598, 252] on div "Invoice date" at bounding box center [626, 251] width 78 height 10
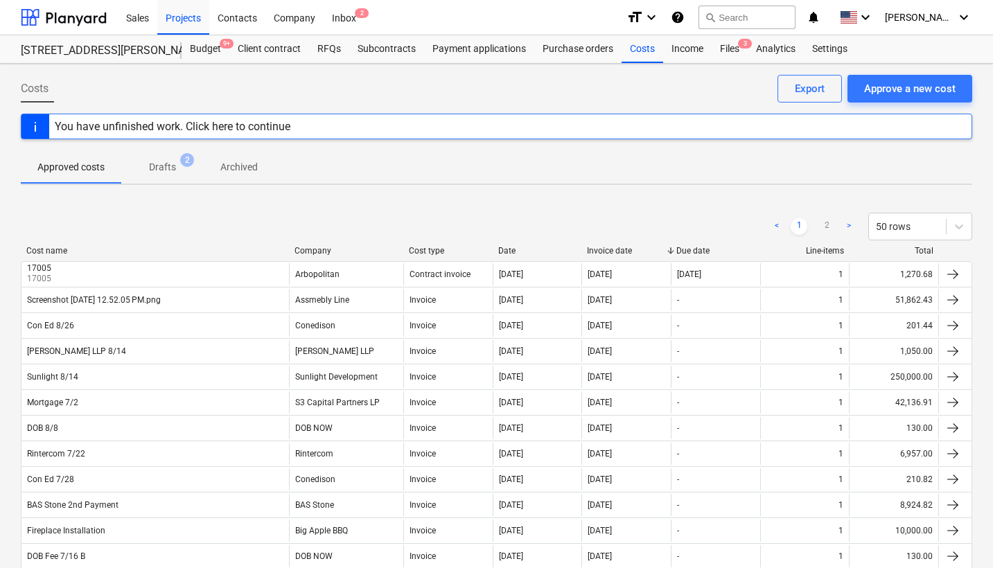
click at [538, 126] on div "You have unfinished work. Click here to continue" at bounding box center [497, 127] width 952 height 26
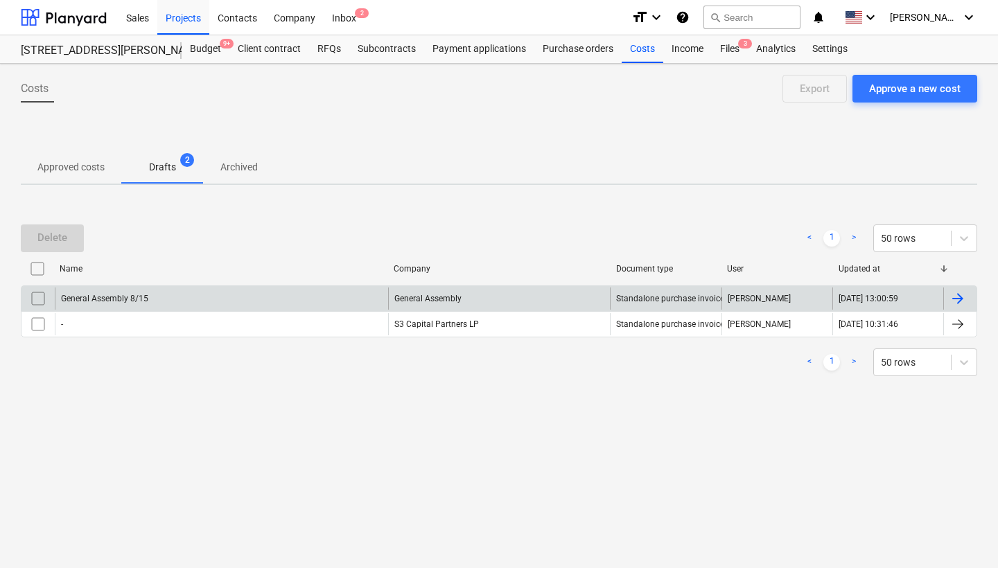
click at [957, 299] on div at bounding box center [958, 298] width 17 height 17
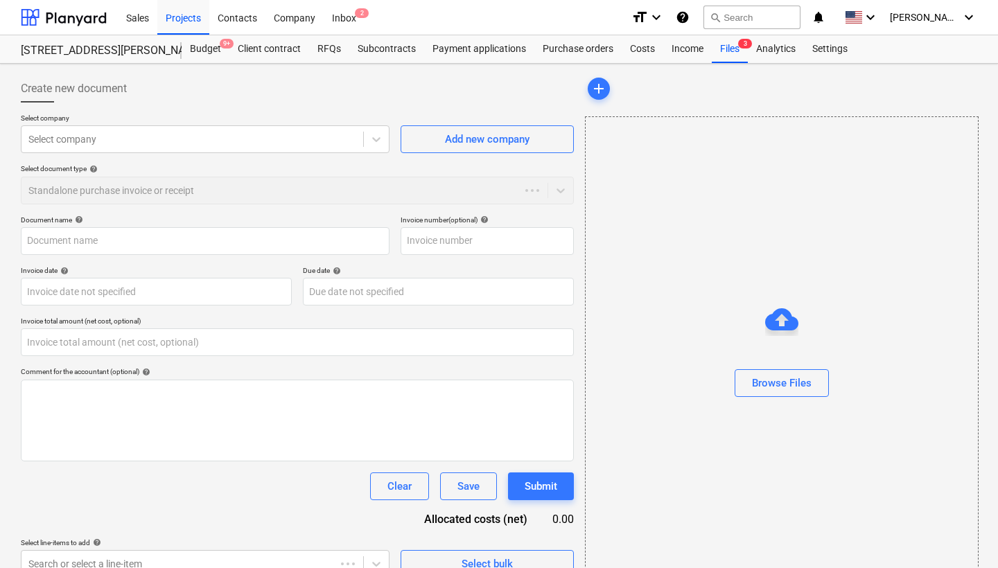
type input "General Assembly 8/15"
type input "[DATE]"
type input "0.00"
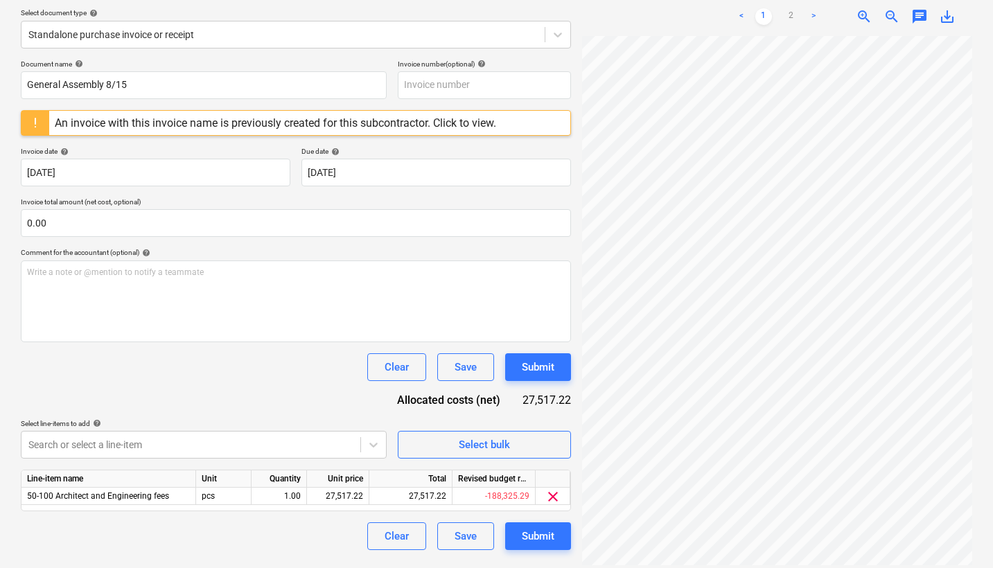
scroll to position [157, 0]
click at [417, 118] on div "An invoice with this invoice name is previously created for this subcontractor.…" at bounding box center [276, 122] width 442 height 13
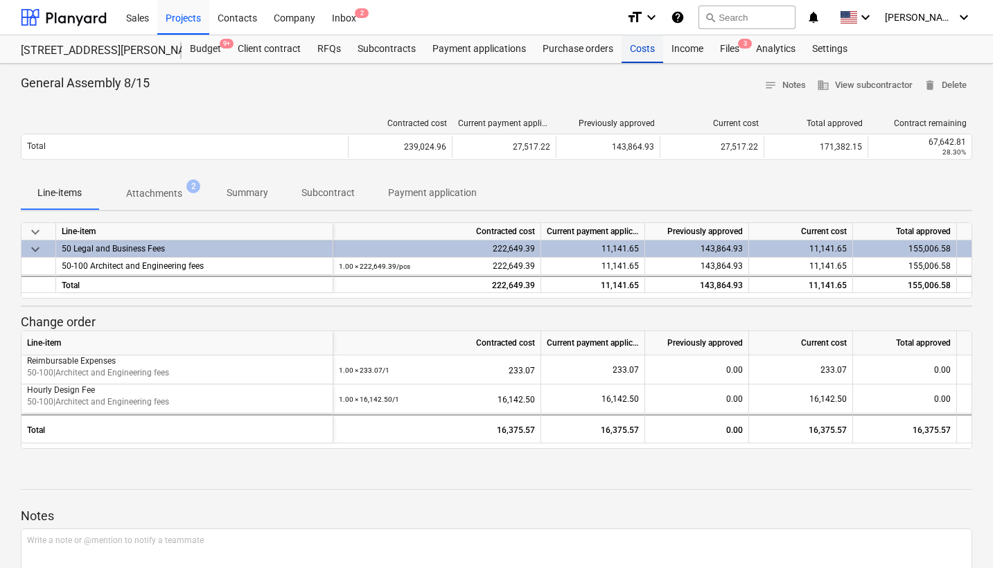
click at [633, 52] on div "Costs" at bounding box center [643, 49] width 42 height 28
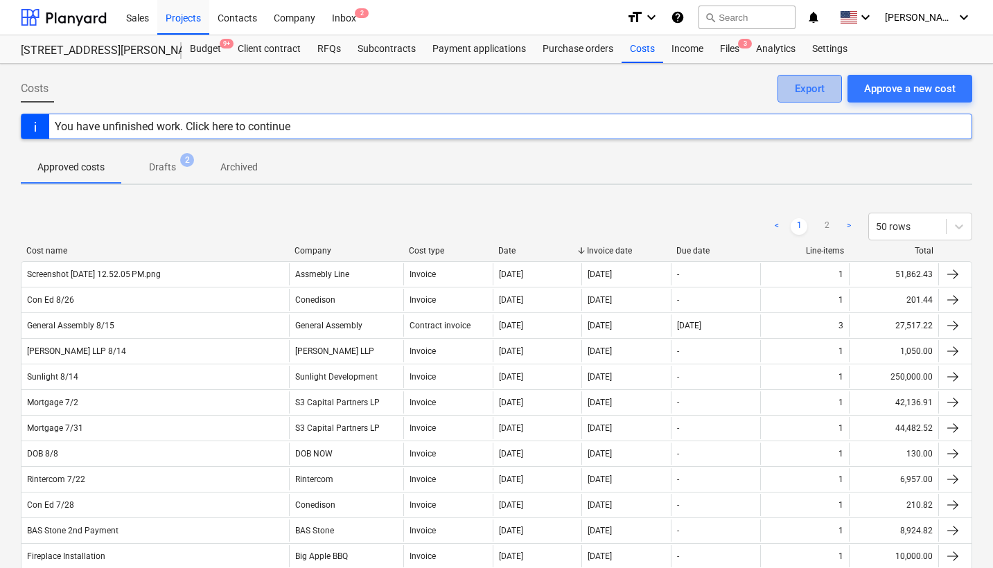
click at [823, 85] on div "Export" at bounding box center [810, 89] width 30 height 18
click at [896, 89] on div "Approve a new cost" at bounding box center [909, 89] width 91 height 18
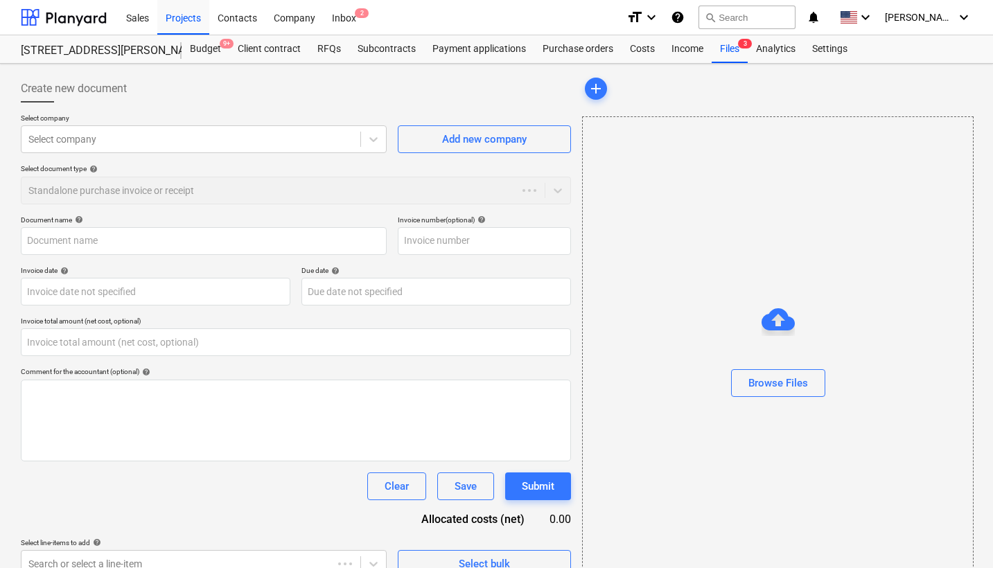
type input "0.00"
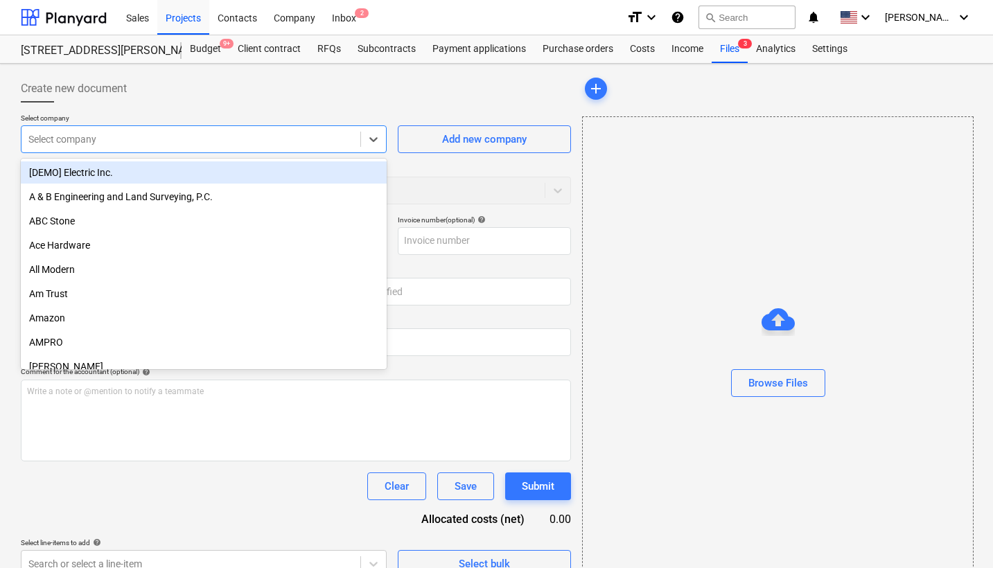
click at [157, 139] on div at bounding box center [190, 139] width 325 height 14
click at [176, 106] on div at bounding box center [296, 108] width 550 height 11
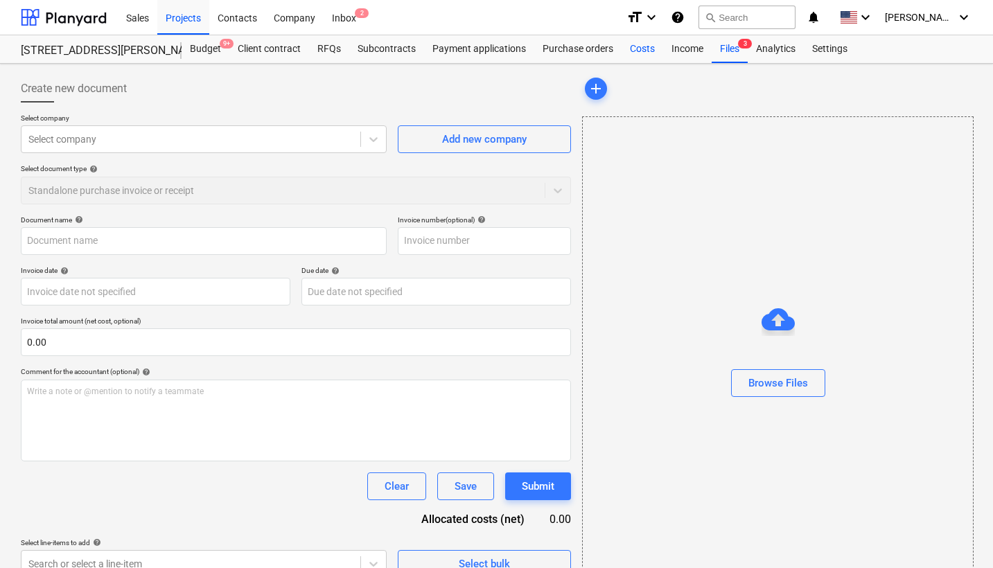
click at [647, 53] on div "Costs" at bounding box center [643, 49] width 42 height 28
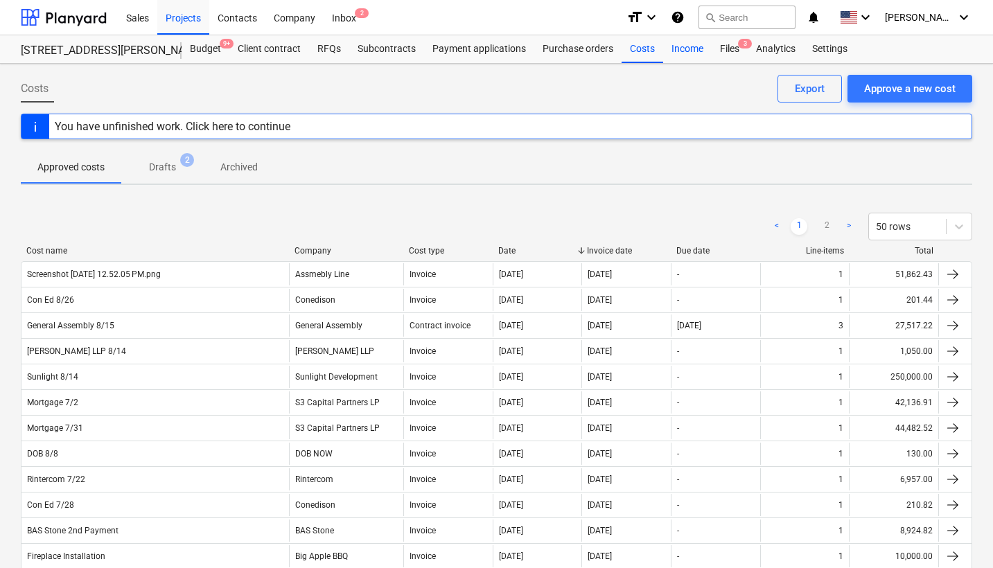
click at [682, 53] on div "Income" at bounding box center [687, 49] width 49 height 28
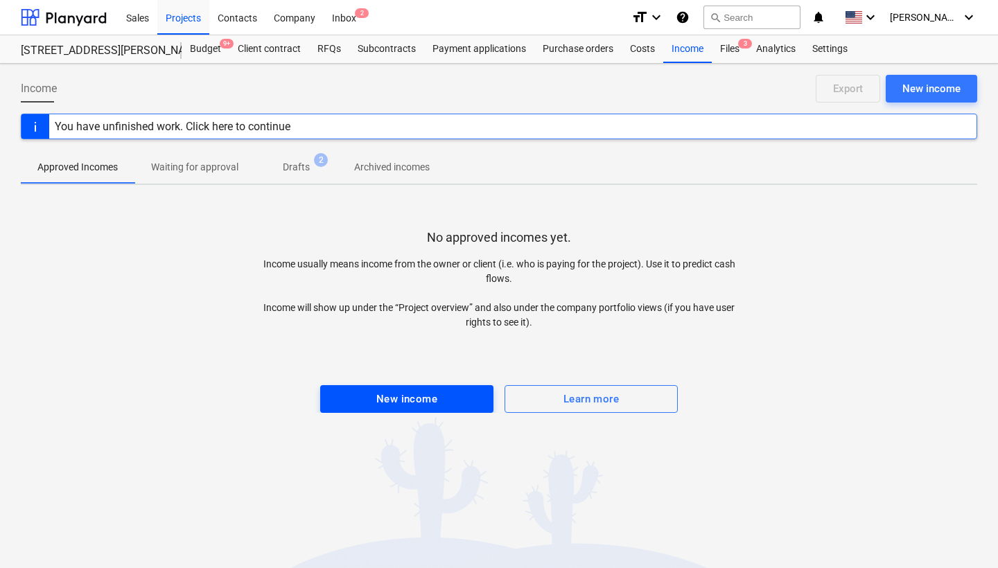
click at [370, 399] on span "New income" at bounding box center [406, 399] width 143 height 18
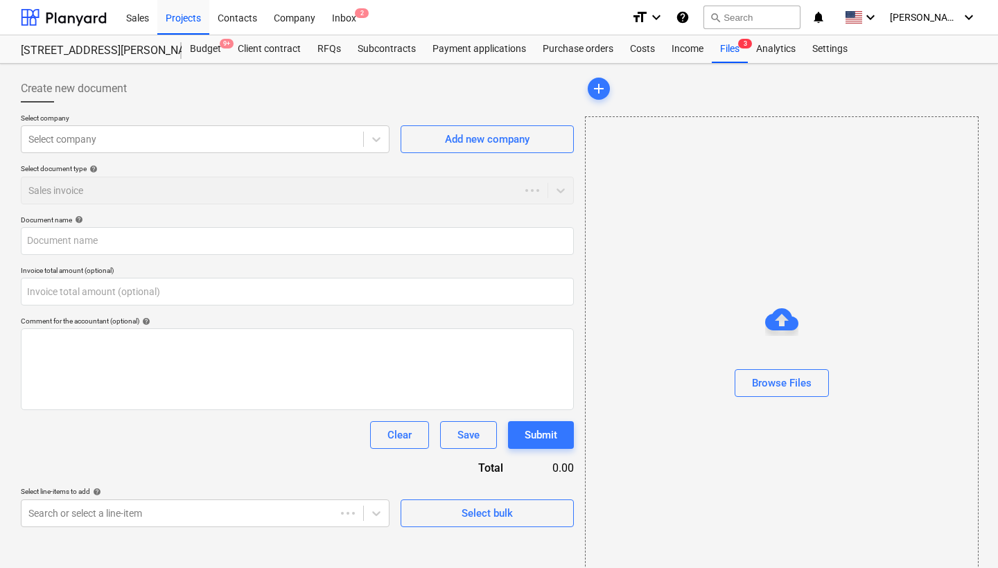
type input "0.00"
click at [270, 137] on div at bounding box center [190, 139] width 325 height 14
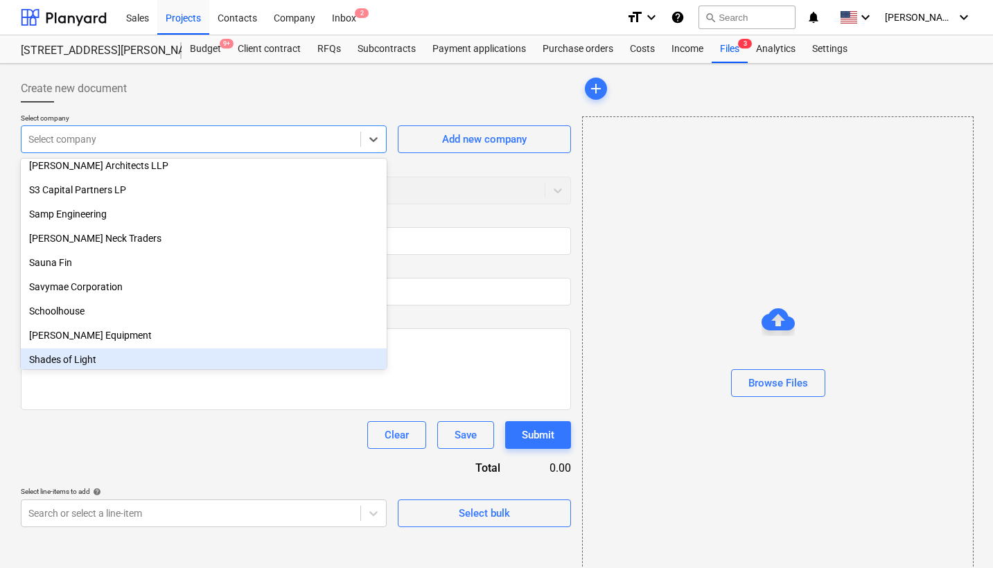
scroll to position [3462, 0]
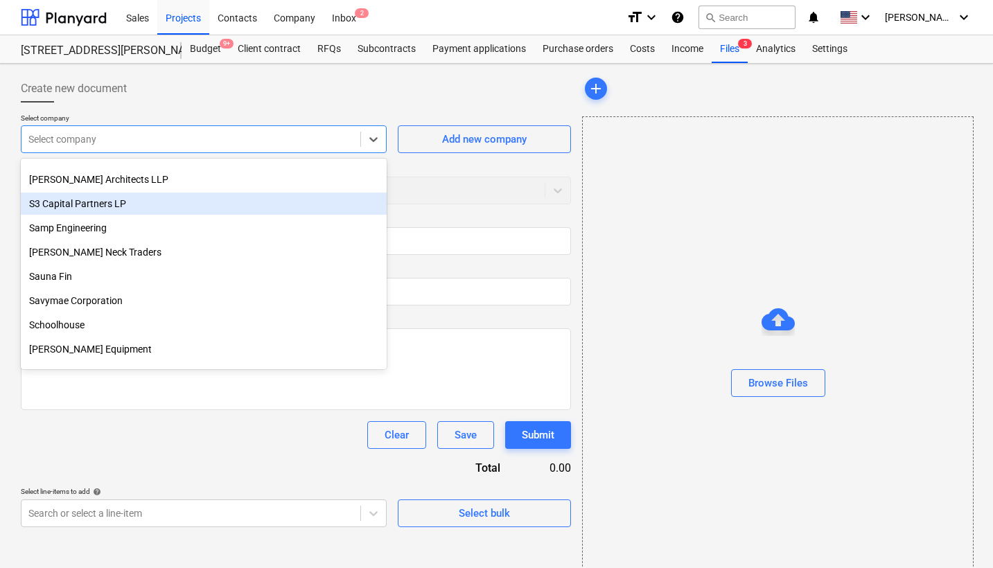
click at [206, 203] on div "S3 Capital Partners LP" at bounding box center [204, 204] width 366 height 22
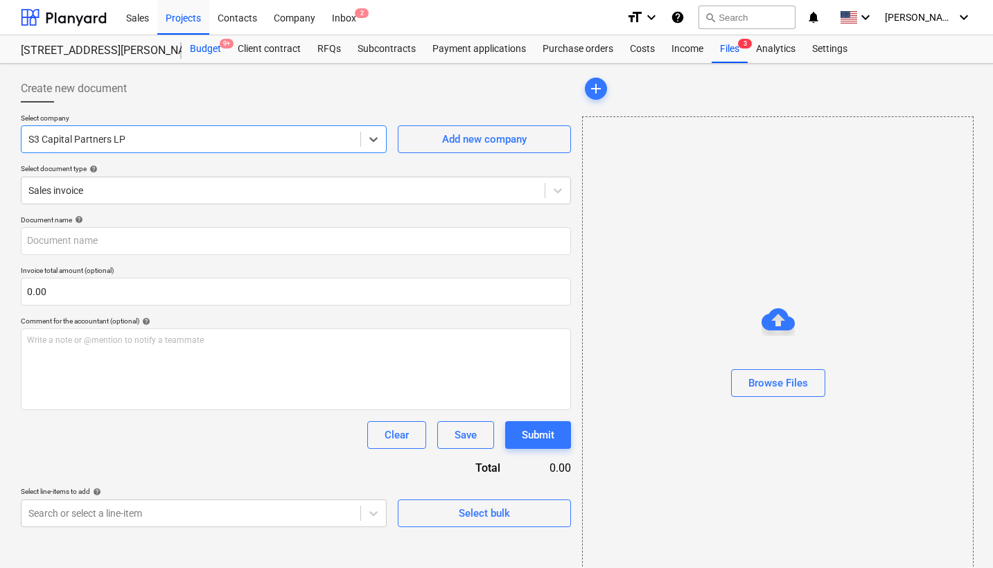
click at [208, 49] on div "Budget 9+" at bounding box center [206, 49] width 48 height 28
